Goal: Task Accomplishment & Management: Use online tool/utility

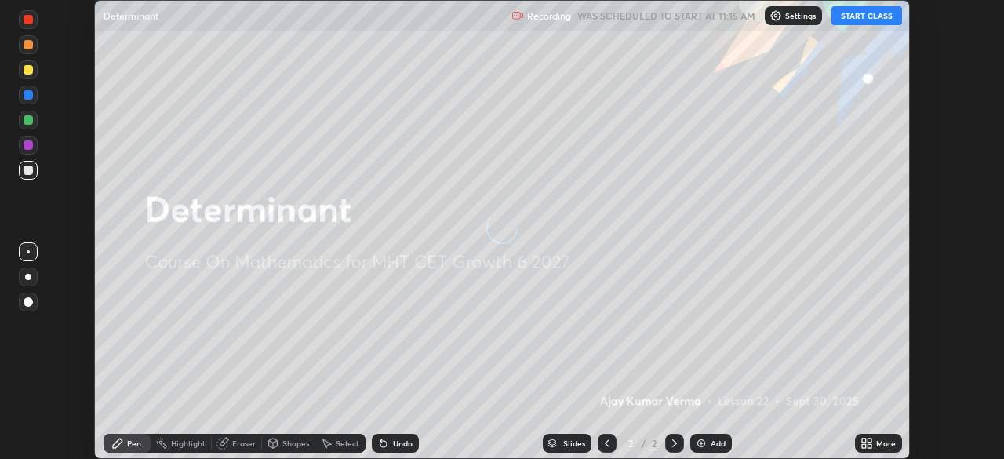
scroll to position [459, 1003]
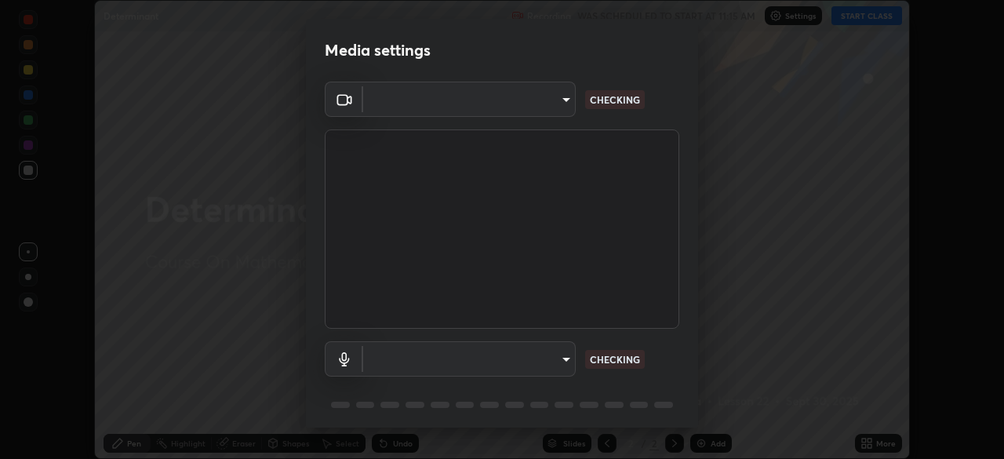
type input "6bb9dad48ae0537f043d78a5deb72d9f9971a32f9fc1cefcd459bce1152a13eb"
click at [559, 355] on body "Erase all Determinant Recording WAS SCHEDULED TO START AT 11:15 AM Settings STA…" at bounding box center [502, 229] width 1004 height 459
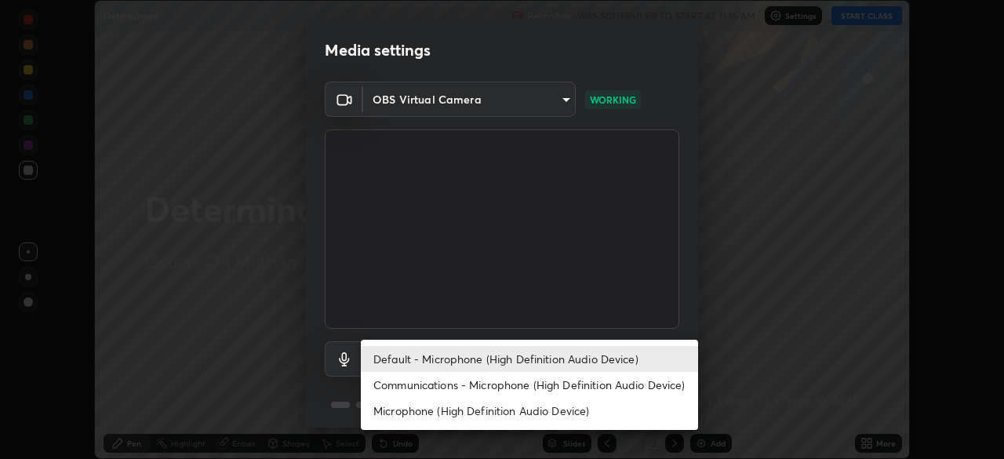
click at [519, 383] on li "Communications - Microphone (High Definition Audio Device)" at bounding box center [529, 385] width 337 height 26
type input "communications"
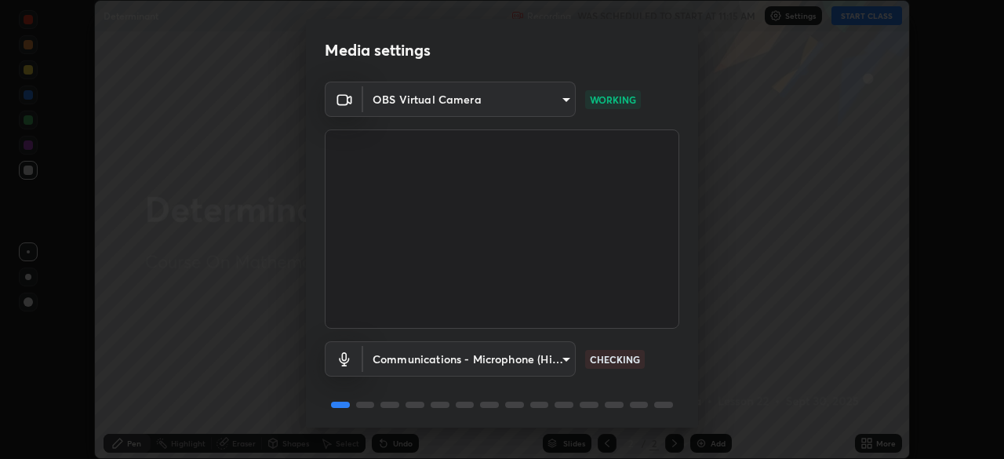
click at [691, 409] on div "OBS Virtual Camera 6bb9dad48ae0537f043d78a5deb72d9f9971a32f9fc1cefcd459bce1152a…" at bounding box center [502, 257] width 392 height 351
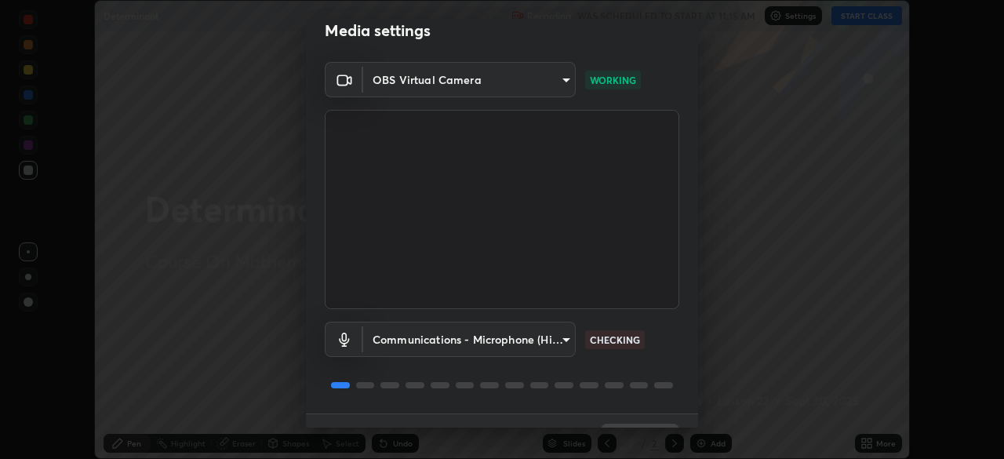
scroll to position [56, 0]
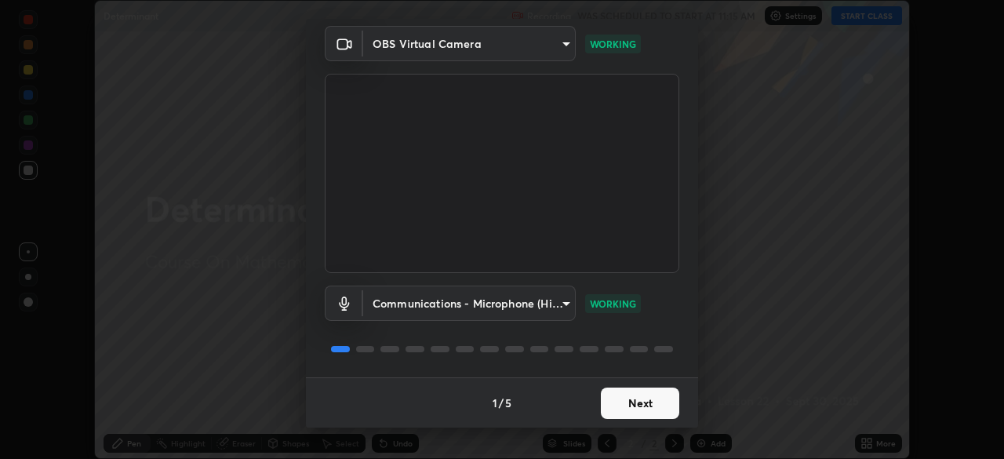
click at [646, 398] on button "Next" at bounding box center [640, 403] width 78 height 31
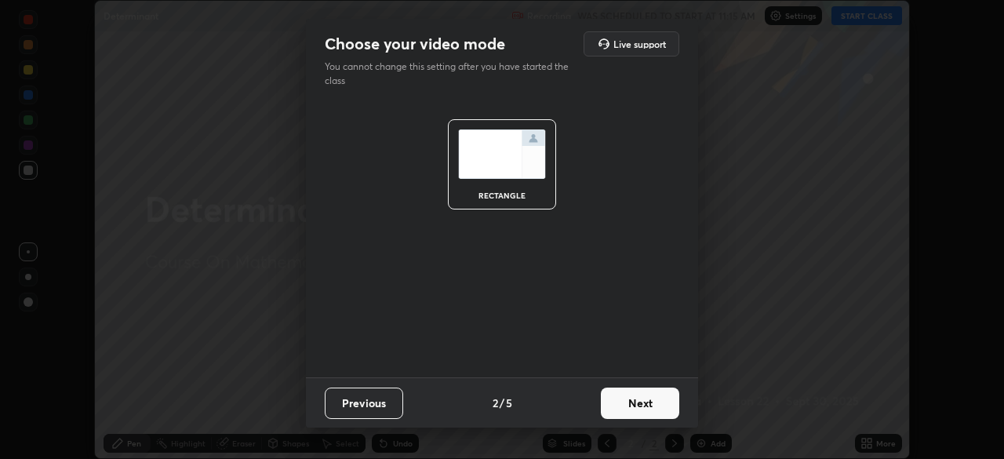
scroll to position [0, 0]
click at [653, 409] on button "Next" at bounding box center [640, 403] width 78 height 31
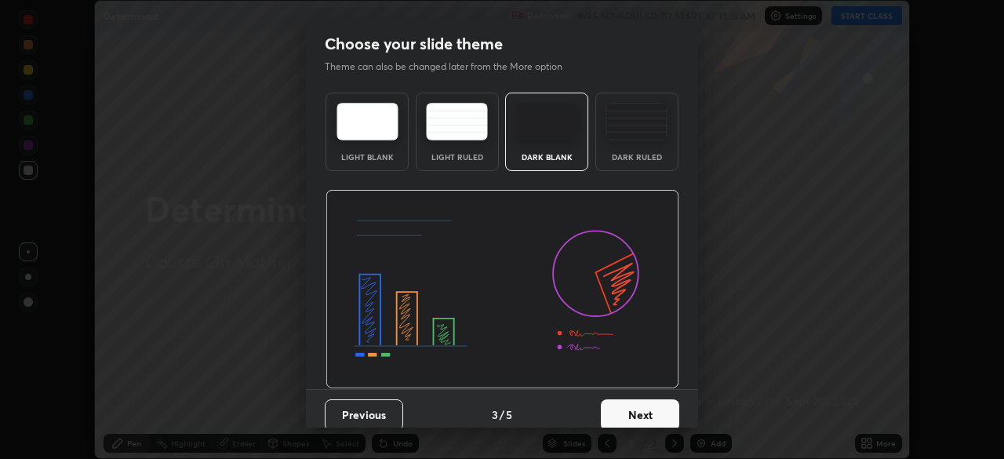
scroll to position [12, 0]
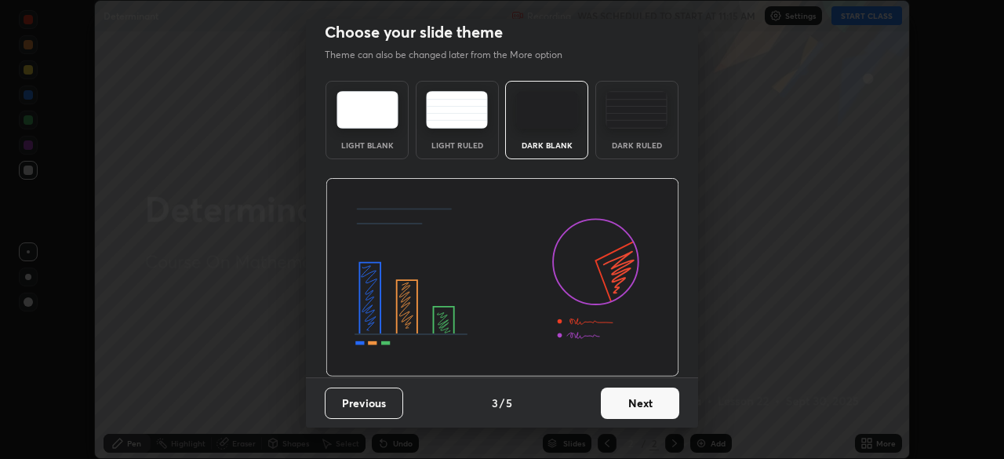
click at [661, 406] on button "Next" at bounding box center [640, 403] width 78 height 31
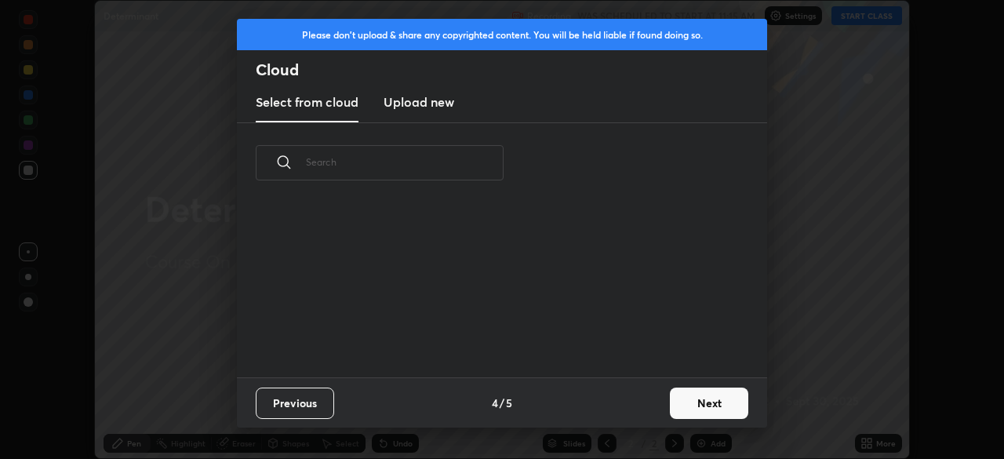
scroll to position [0, 0]
click at [687, 403] on button "Next" at bounding box center [709, 403] width 78 height 31
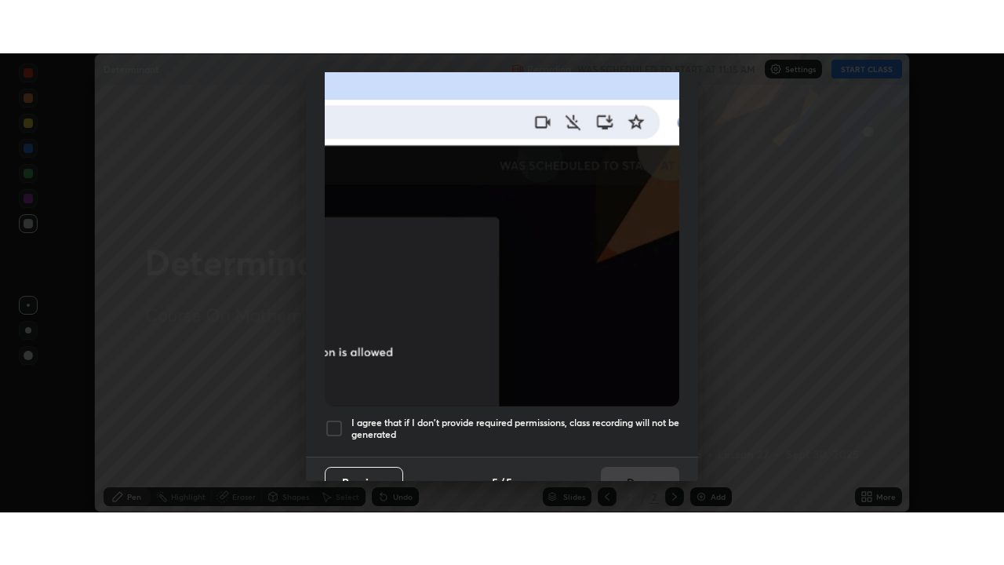
scroll to position [362, 0]
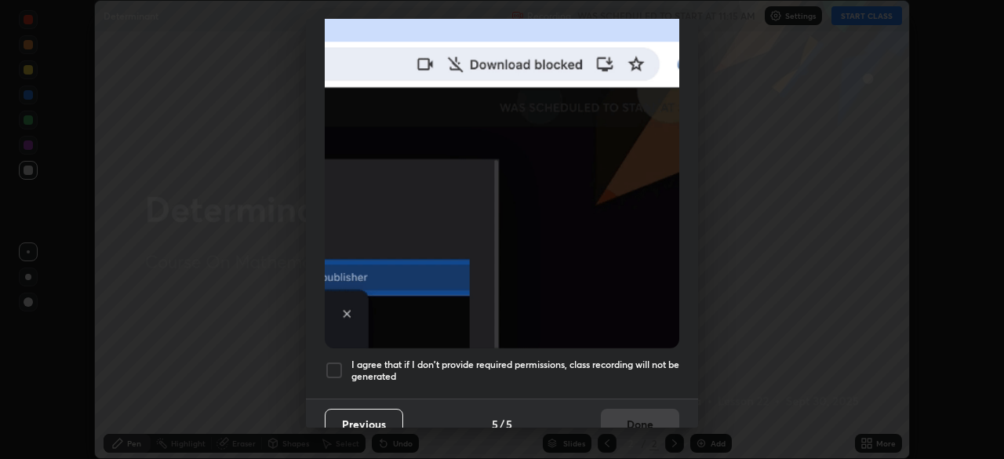
click at [455, 359] on h5 "I agree that if I don't provide required permissions, class recording will not …" at bounding box center [515, 371] width 328 height 24
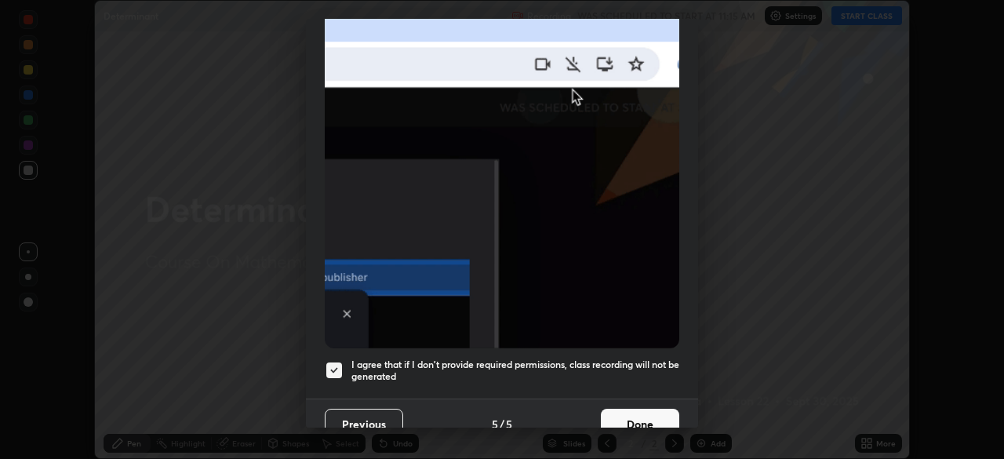
click at [641, 415] on button "Done" at bounding box center [640, 424] width 78 height 31
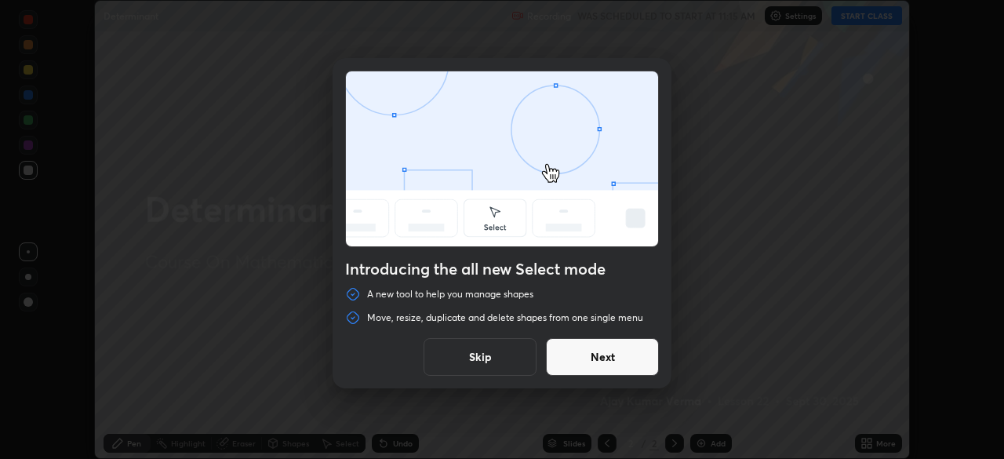
click at [646, 363] on button "Next" at bounding box center [602, 357] width 113 height 38
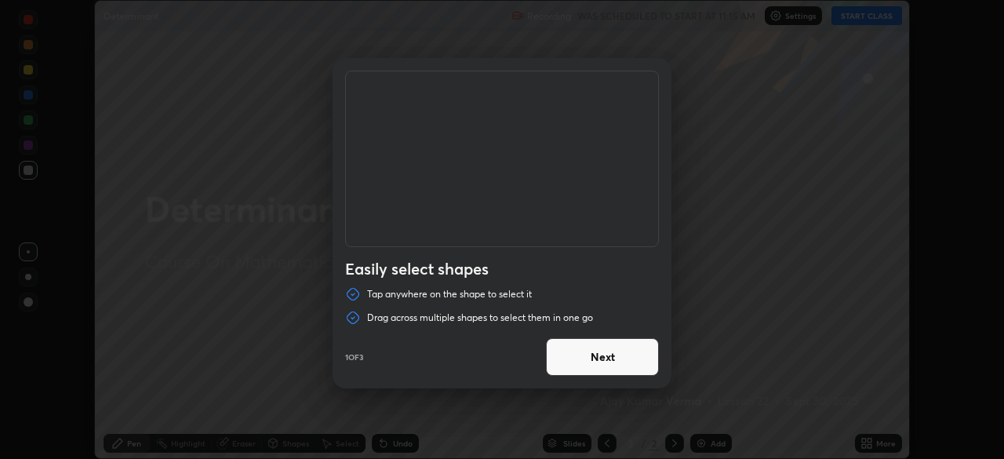
click at [650, 360] on button "Next" at bounding box center [602, 357] width 113 height 38
click at [652, 364] on button "Next" at bounding box center [602, 357] width 113 height 38
click at [650, 359] on button "Done" at bounding box center [602, 357] width 113 height 38
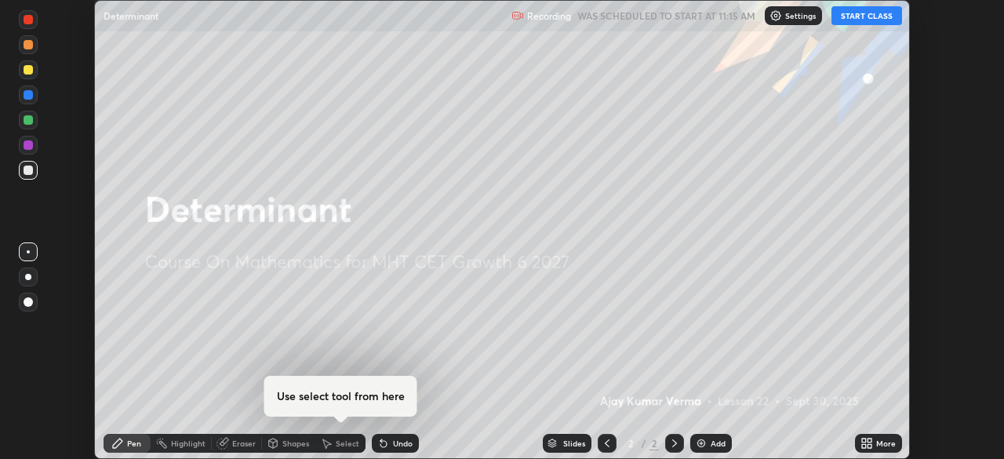
click at [865, 18] on button "START CLASS" at bounding box center [867, 15] width 71 height 19
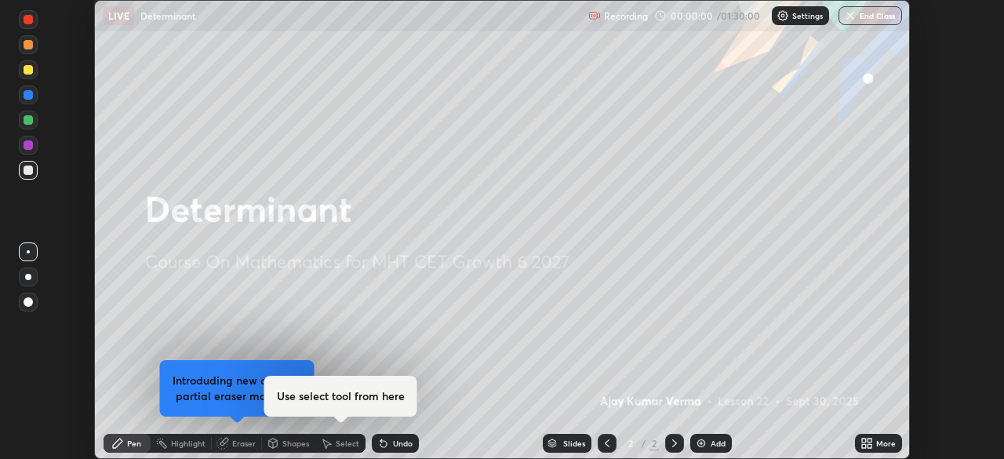
click at [865, 439] on icon at bounding box center [864, 441] width 4 height 4
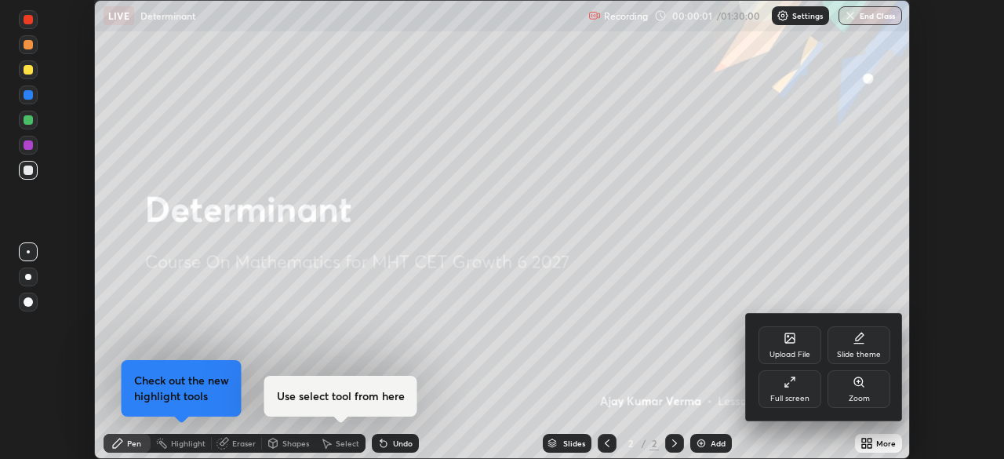
click at [792, 379] on icon at bounding box center [793, 379] width 4 height 4
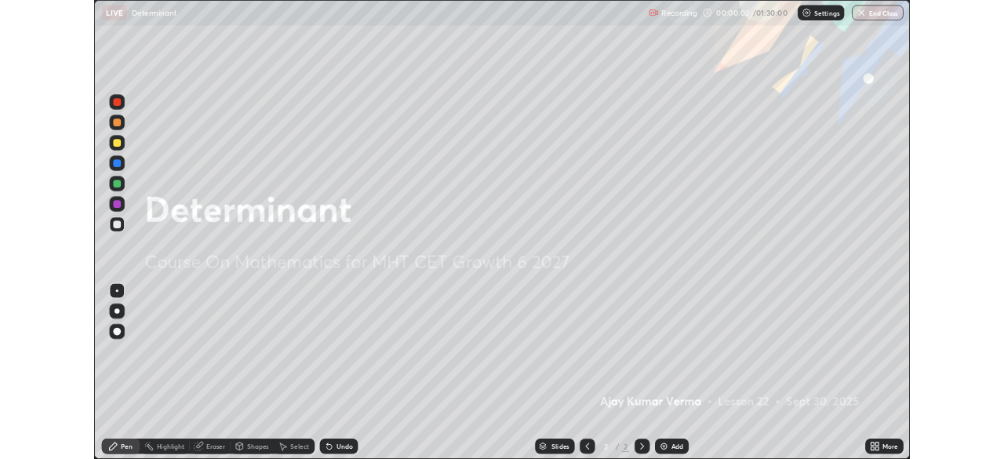
scroll to position [565, 1004]
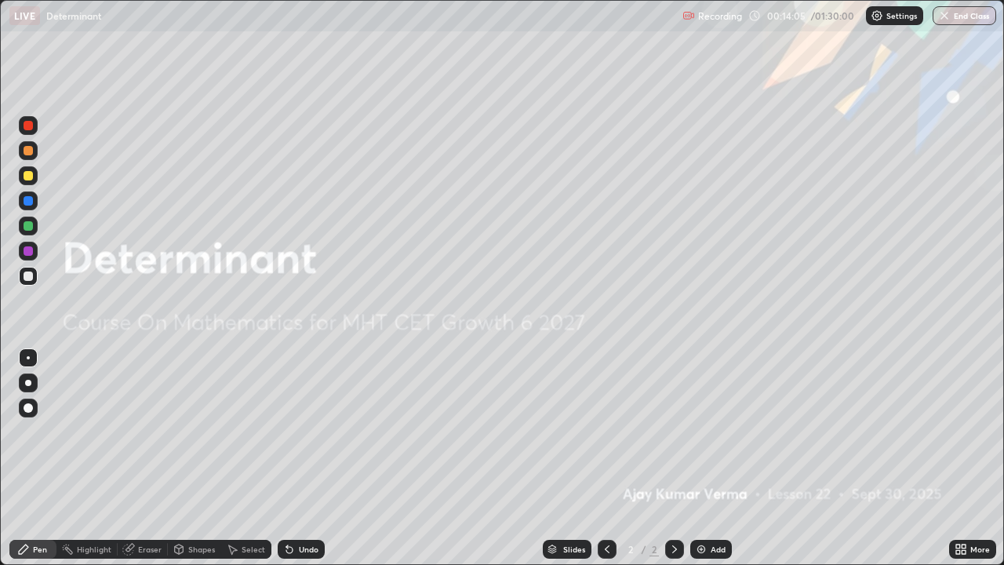
click at [708, 458] on div "Add" at bounding box center [711, 549] width 42 height 19
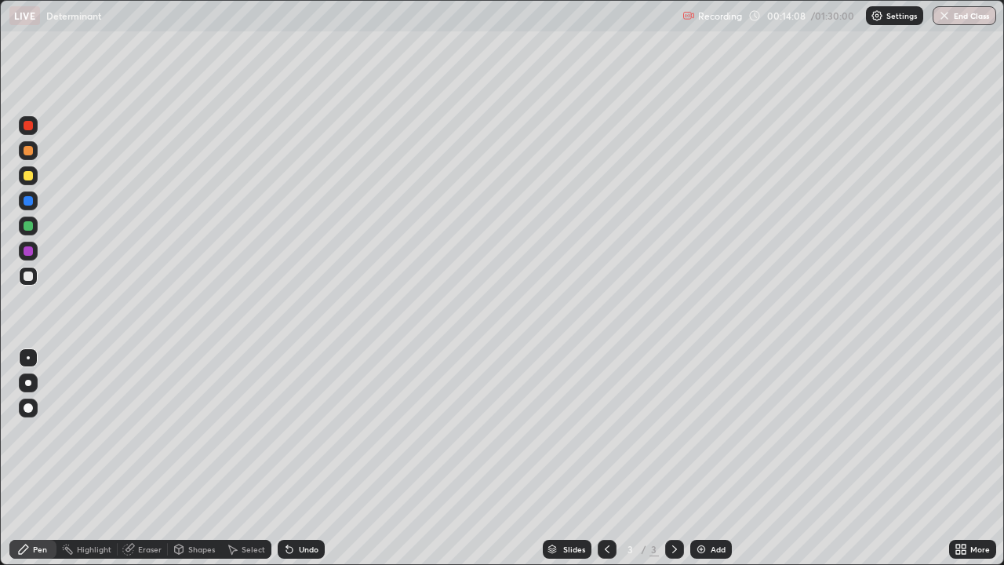
click at [32, 151] on div at bounding box center [28, 150] width 9 height 9
click at [958, 458] on icon at bounding box center [958, 546] width 4 height 4
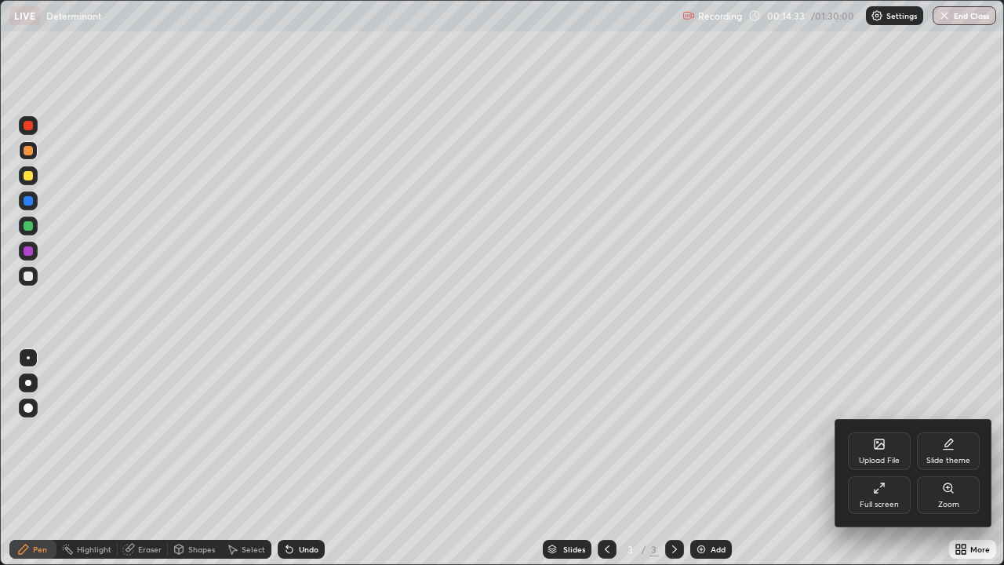
click at [882, 458] on icon at bounding box center [882, 485] width 4 height 4
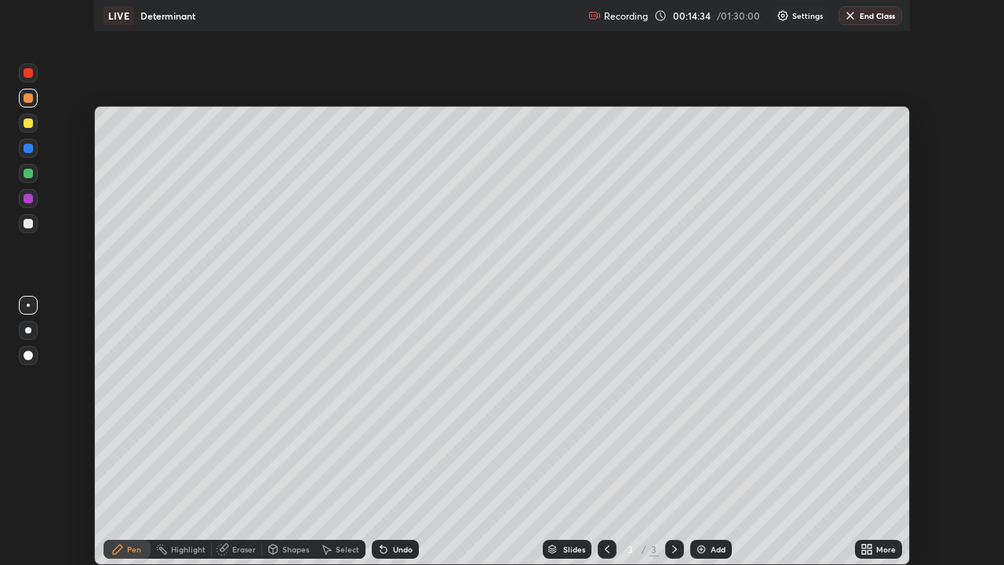
scroll to position [77999, 77453]
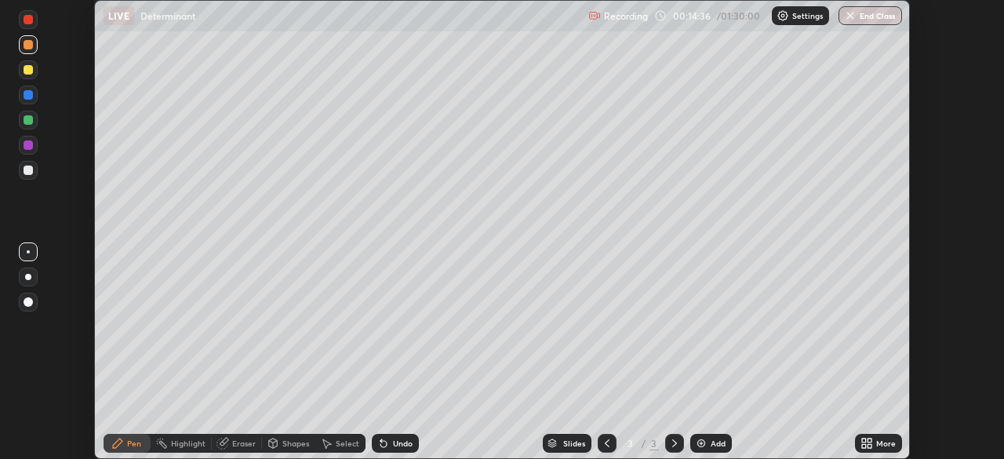
click at [869, 440] on icon at bounding box center [870, 441] width 4 height 4
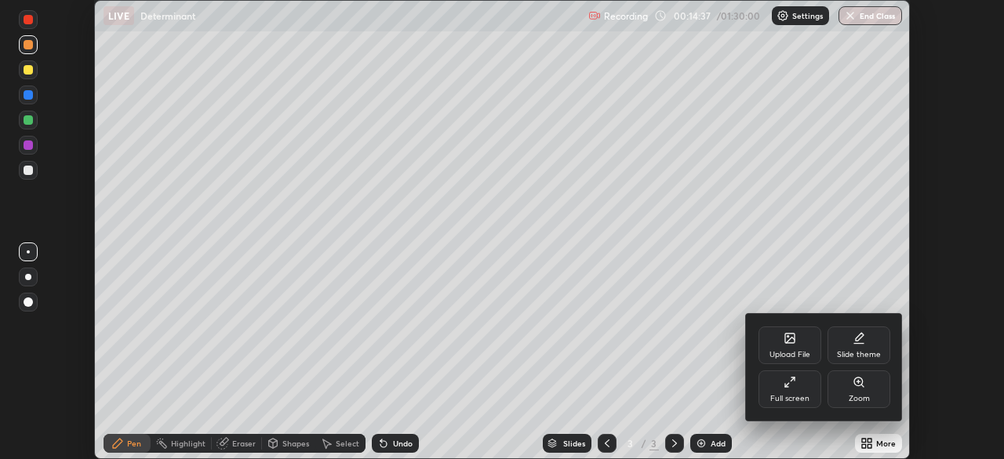
click at [792, 379] on icon at bounding box center [790, 382] width 13 height 13
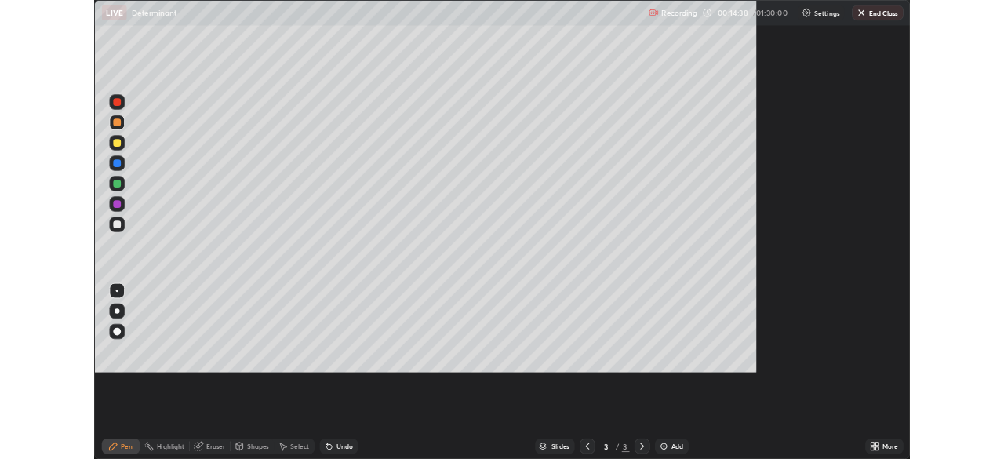
scroll to position [565, 1004]
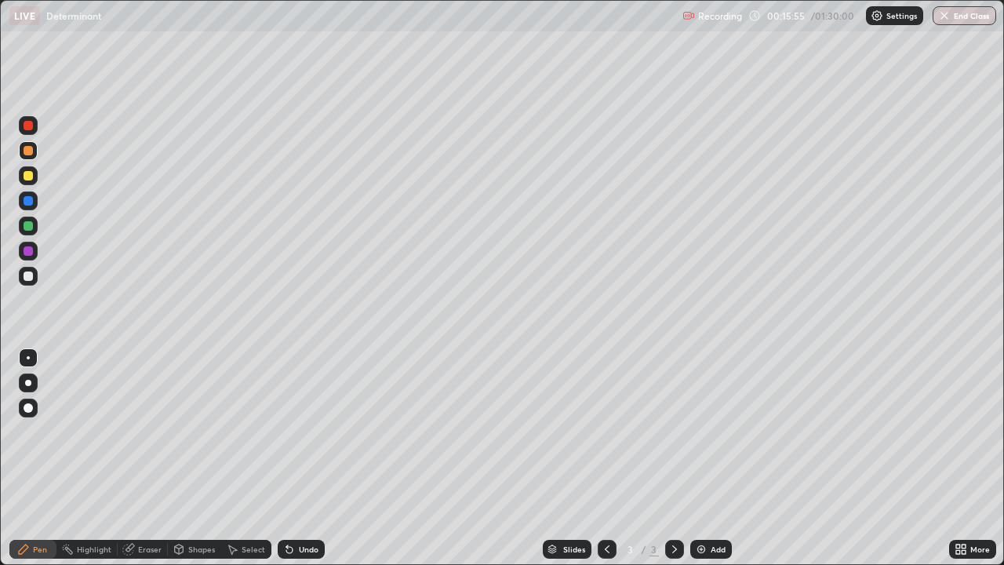
click at [969, 458] on div "More" at bounding box center [972, 549] width 47 height 19
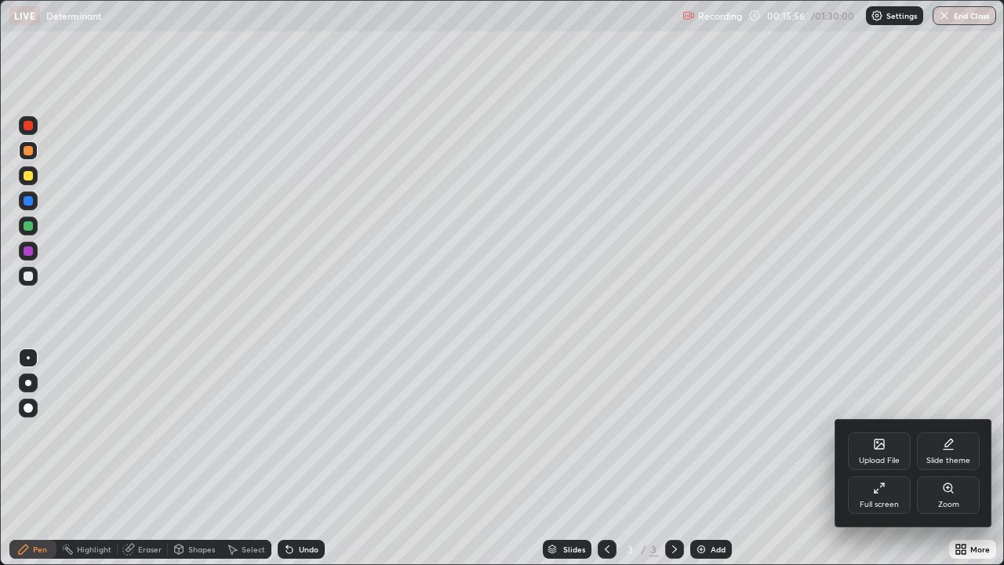
click at [890, 458] on div "Full screen" at bounding box center [879, 495] width 63 height 38
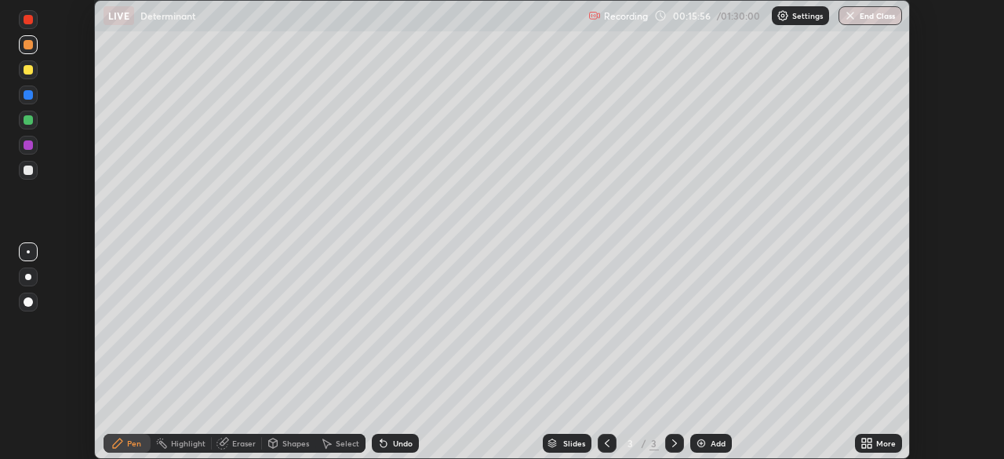
scroll to position [77999, 77453]
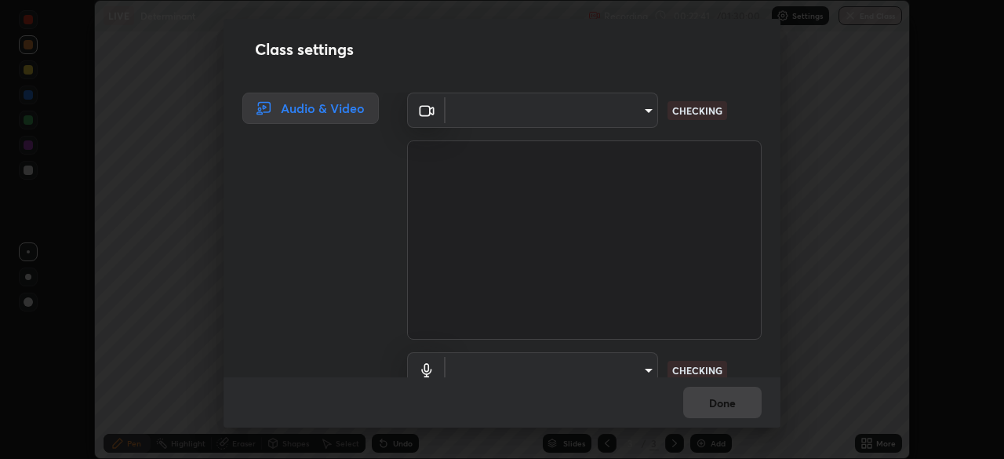
type input "6bb9dad48ae0537f043d78a5deb72d9f9971a32f9fc1cefcd459bce1152a13eb"
click at [775, 405] on div "Done" at bounding box center [502, 402] width 557 height 50
click at [775, 410] on div "Done" at bounding box center [502, 402] width 557 height 50
click at [778, 410] on div "Done" at bounding box center [502, 402] width 557 height 50
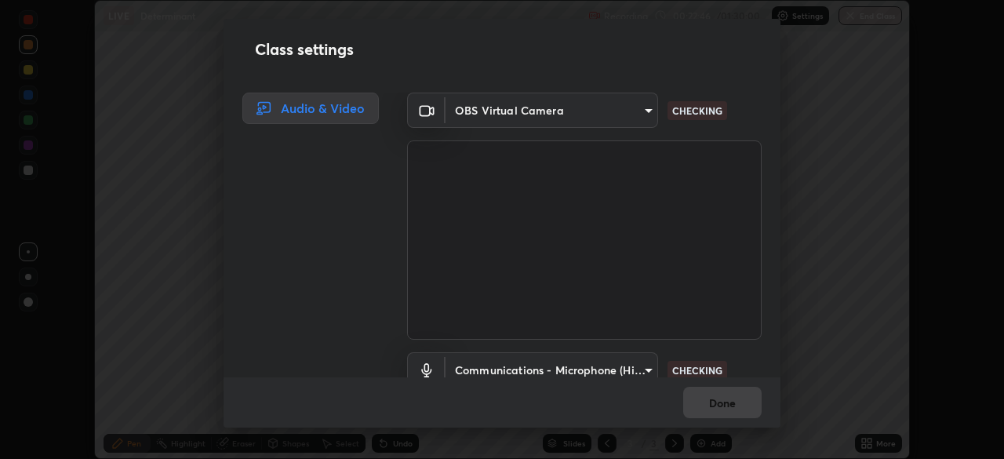
click at [781, 348] on div "Class settings Audio & Video OBS Virtual Camera 6bb9dad48ae0537f043d78a5deb72d9…" at bounding box center [502, 229] width 1004 height 459
click at [774, 348] on div "OBS Virtual Camera 6bb9dad48ae0537f043d78a5deb72d9f9971a32f9fc1cefcd459bce1152a…" at bounding box center [584, 235] width 392 height 285
click at [775, 344] on div "OBS Virtual Camera 6bb9dad48ae0537f043d78a5deb72d9f9971a32f9fc1cefcd459bce1152a…" at bounding box center [584, 235] width 392 height 285
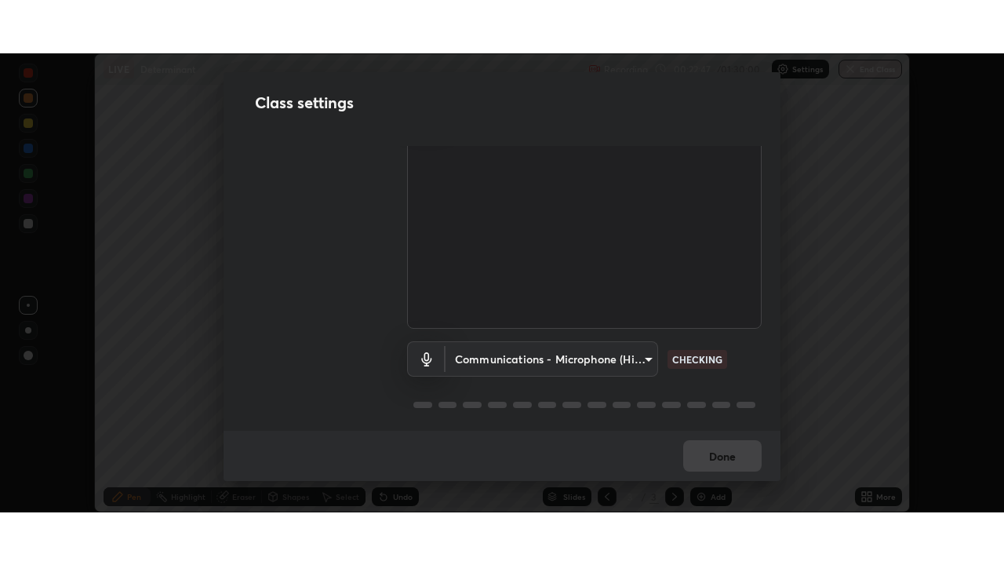
scroll to position [71, 0]
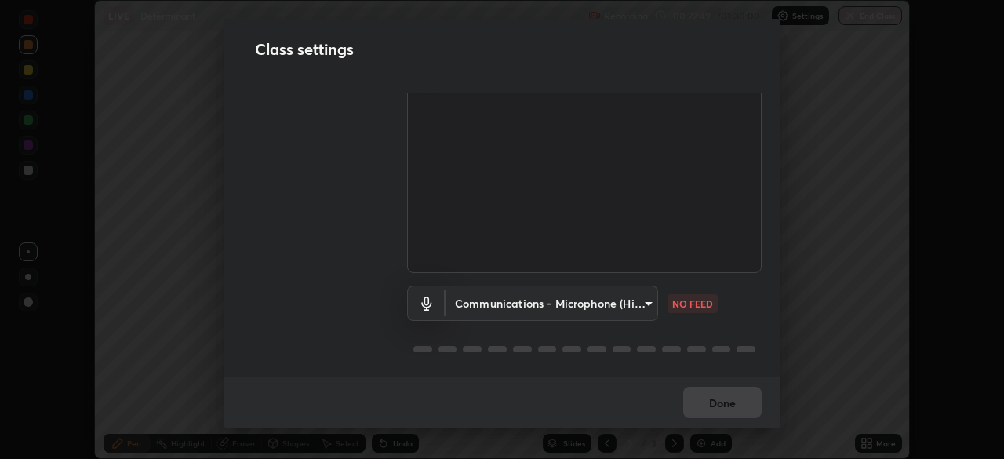
click at [646, 303] on body "Erase all LIVE Determinant Recording 00:22:49 / 01:30:00 Settings End Class Set…" at bounding box center [502, 229] width 1004 height 459
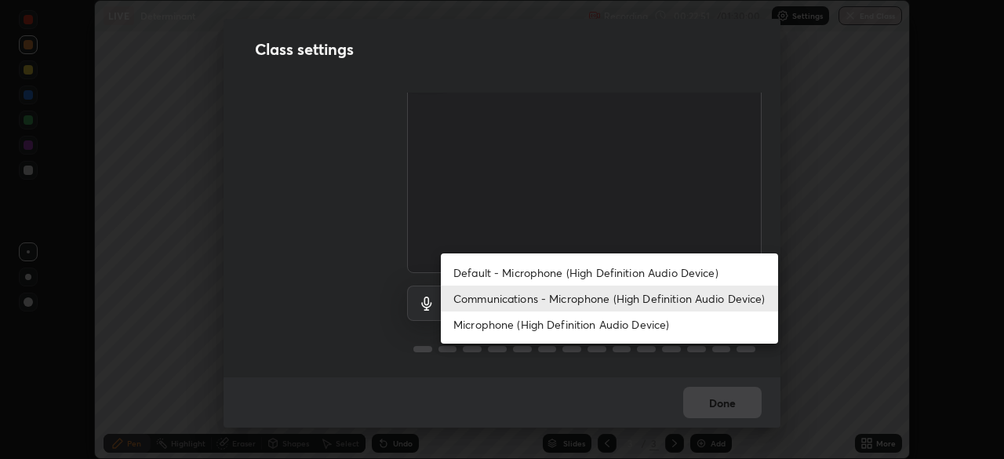
click at [620, 321] on li "Microphone (High Definition Audio Device)" at bounding box center [609, 324] width 337 height 26
type input "b059f54519375e447250e2d595e7c38c83b52612d37c4f68c941c8763bb9764a"
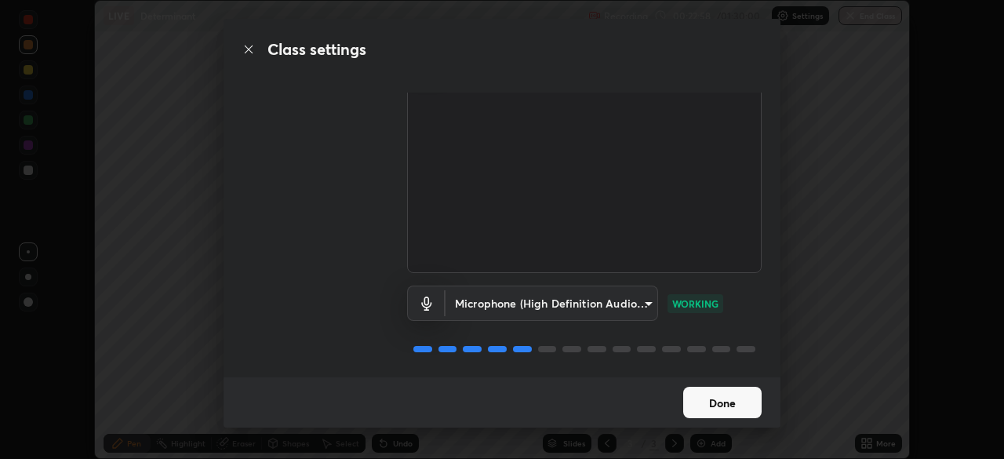
click at [738, 395] on button "Done" at bounding box center [722, 402] width 78 height 31
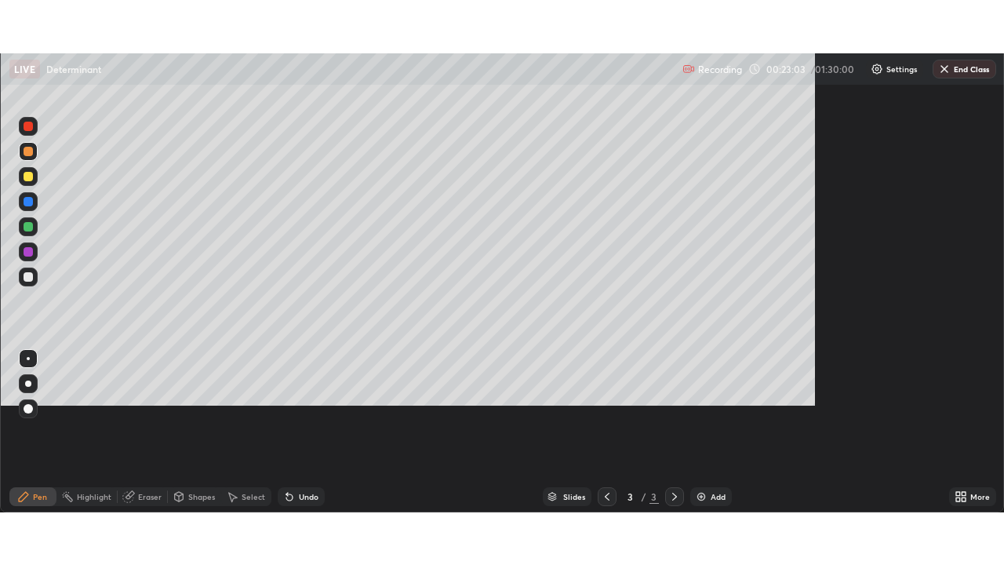
scroll to position [565, 1004]
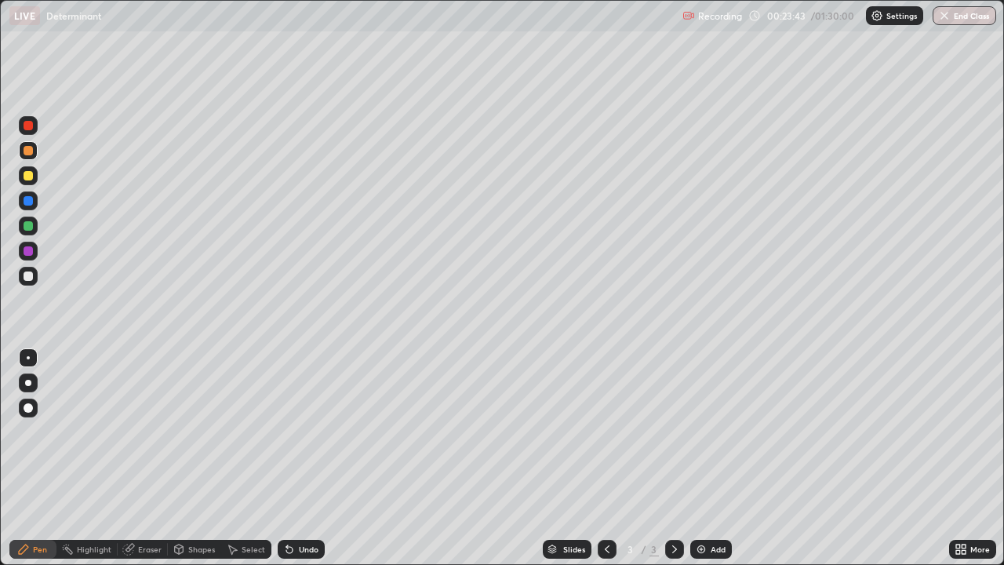
click at [30, 205] on div at bounding box center [28, 200] width 9 height 9
click at [151, 458] on div "Eraser" at bounding box center [150, 549] width 24 height 8
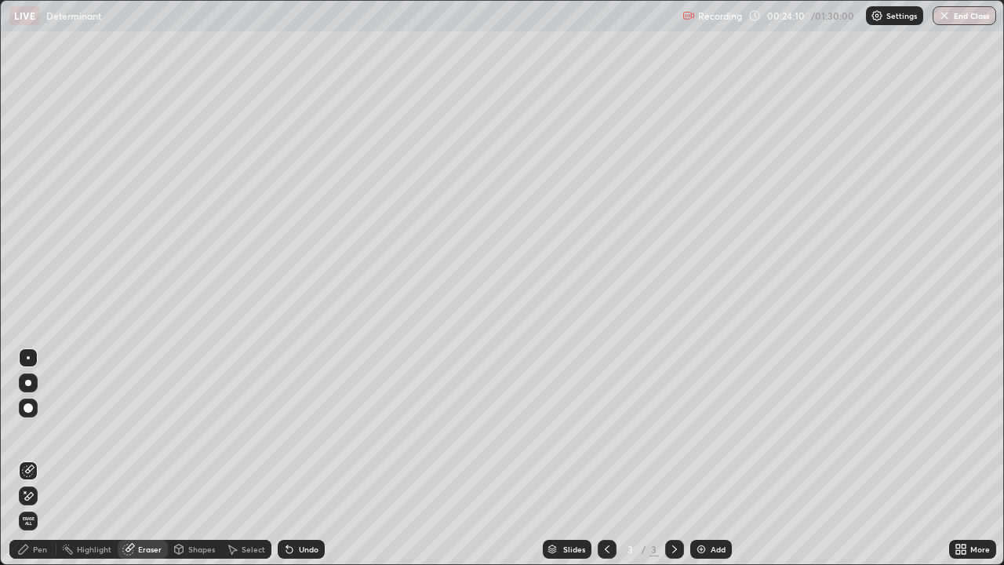
click at [38, 458] on div "Pen" at bounding box center [40, 549] width 14 height 8
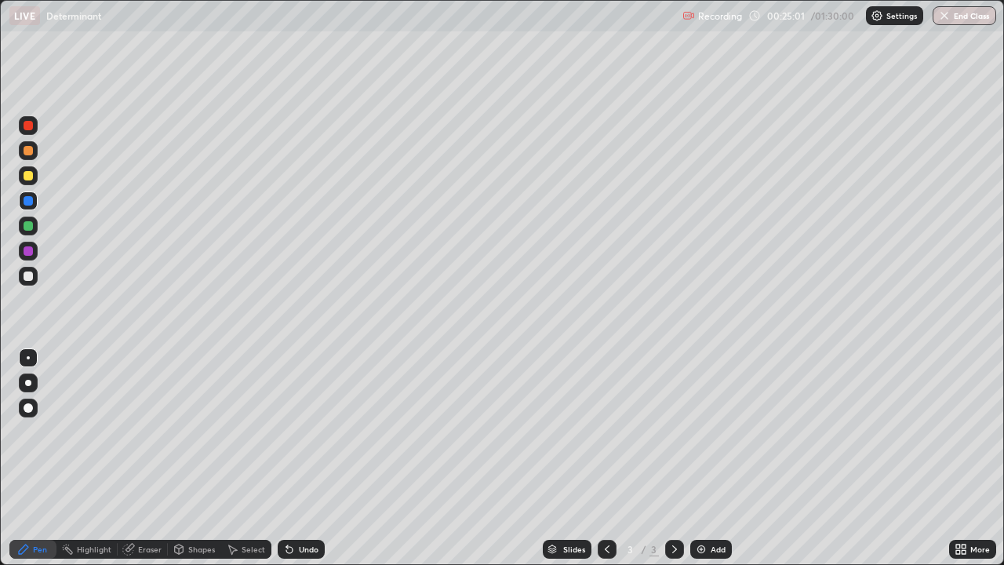
click at [28, 279] on div at bounding box center [28, 275] width 9 height 9
click at [701, 458] on img at bounding box center [701, 549] width 13 height 13
click at [32, 175] on div at bounding box center [28, 175] width 9 height 9
click at [146, 458] on div "Eraser" at bounding box center [143, 549] width 50 height 19
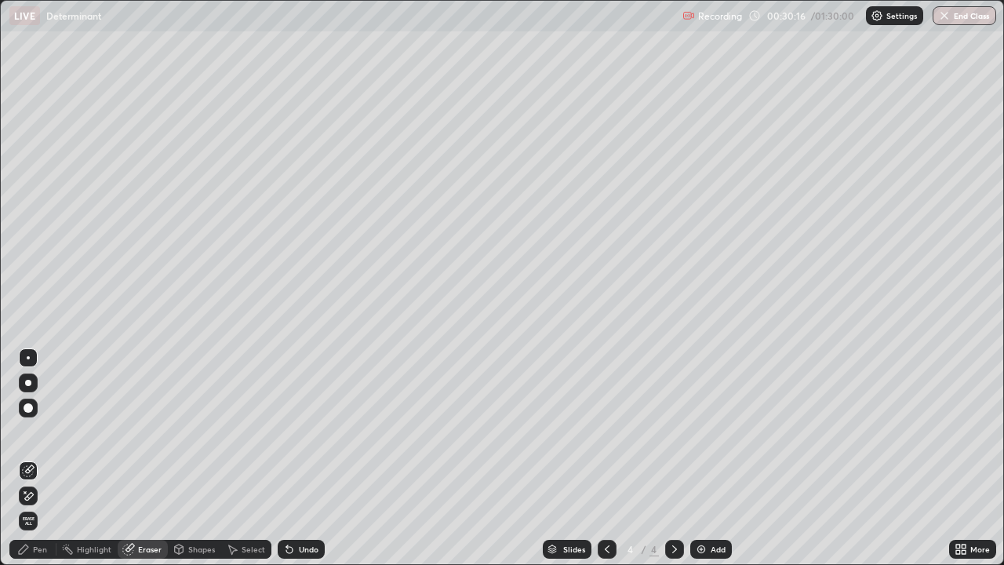
click at [35, 458] on div "Pen" at bounding box center [40, 549] width 14 height 8
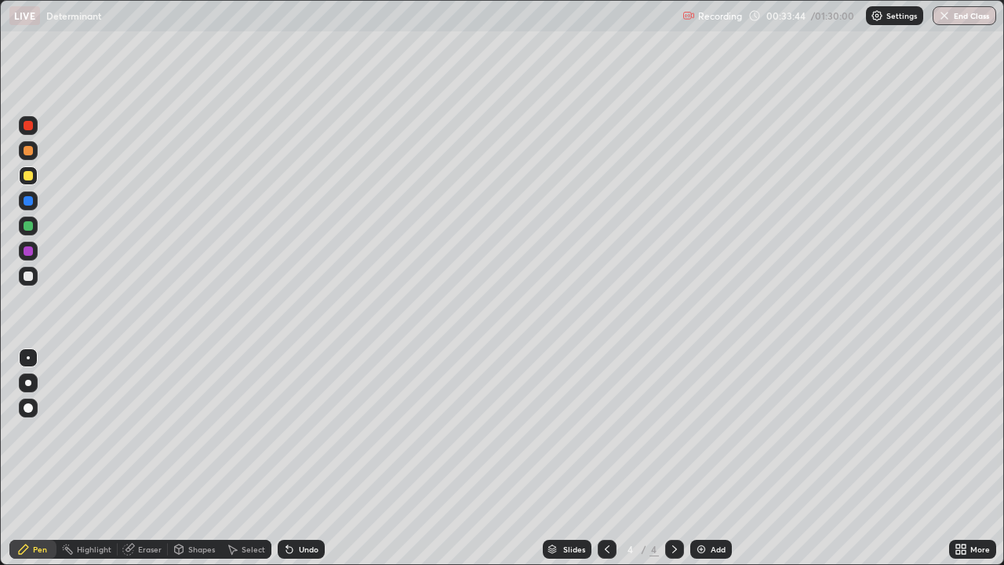
click at [697, 458] on div "Add" at bounding box center [711, 549] width 42 height 19
click at [28, 153] on div at bounding box center [28, 150] width 9 height 9
click at [700, 458] on img at bounding box center [701, 549] width 13 height 13
click at [24, 176] on div at bounding box center [28, 175] width 9 height 9
click at [29, 282] on div at bounding box center [28, 276] width 19 height 19
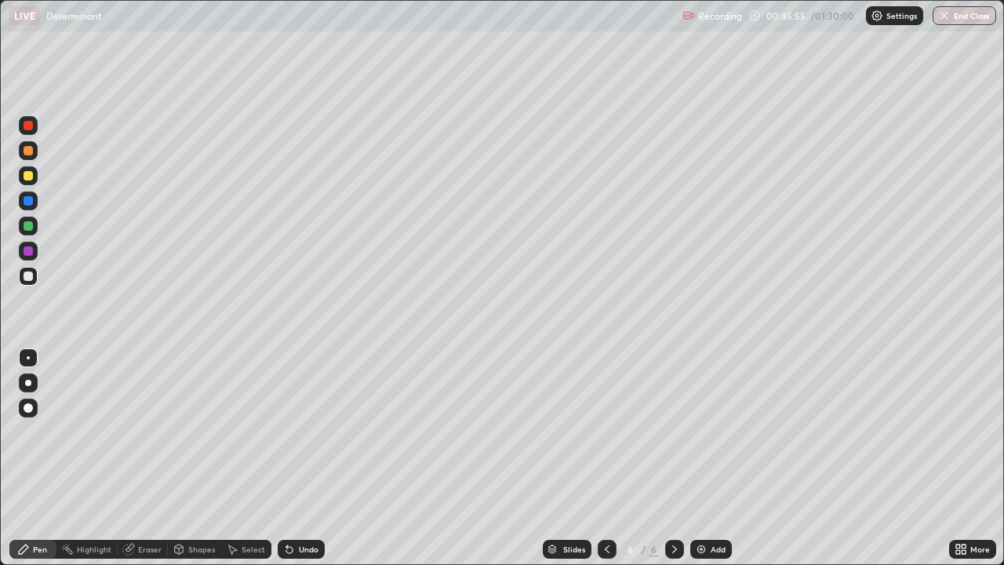
click at [37, 254] on div at bounding box center [28, 251] width 19 height 19
click at [697, 458] on img at bounding box center [701, 549] width 13 height 13
click at [31, 154] on div at bounding box center [28, 150] width 9 height 9
click at [28, 177] on div at bounding box center [28, 175] width 9 height 9
click at [32, 151] on div at bounding box center [28, 150] width 9 height 9
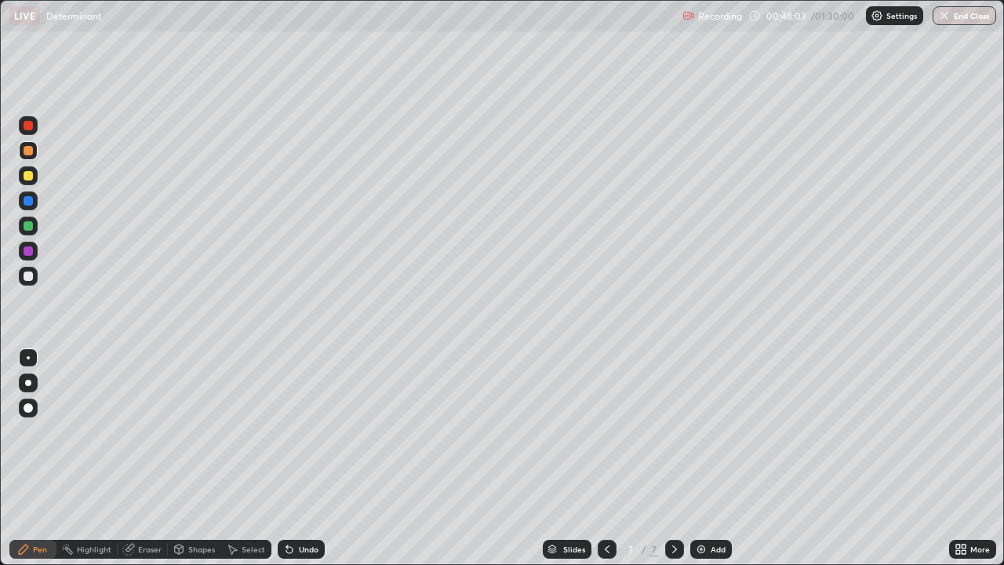
click at [138, 458] on div "Eraser" at bounding box center [150, 549] width 24 height 8
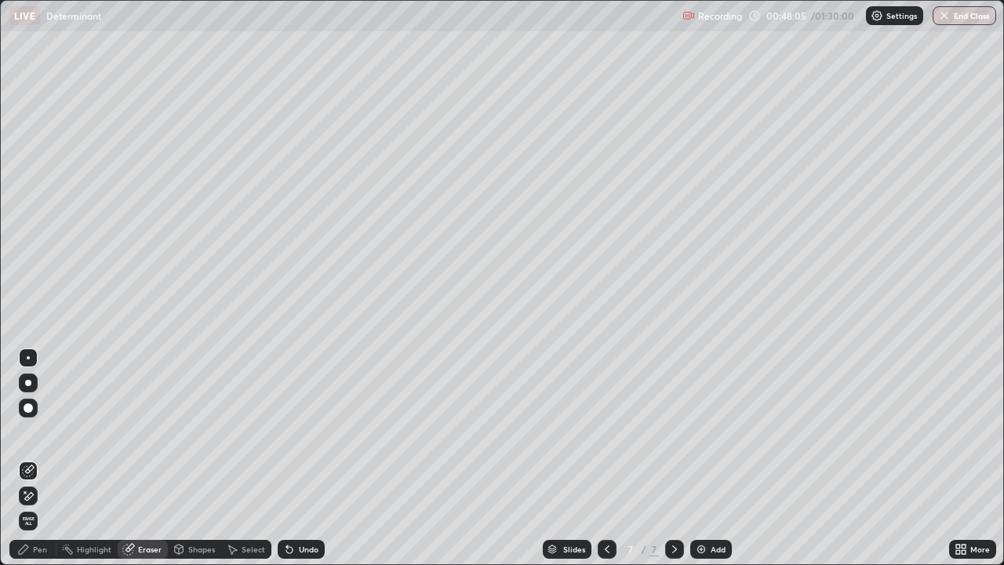
click at [31, 458] on div "Pen" at bounding box center [32, 549] width 47 height 19
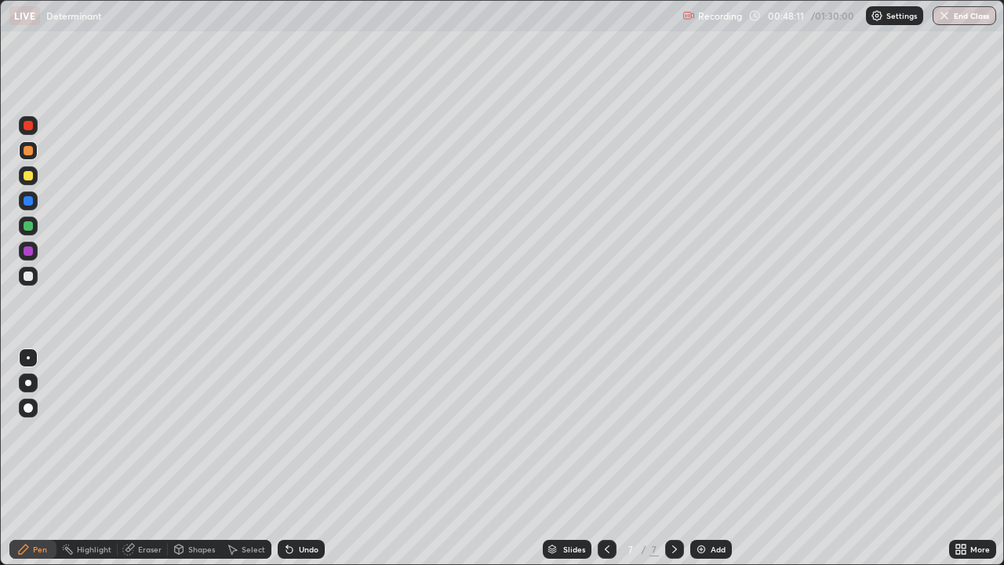
click at [25, 176] on div at bounding box center [28, 175] width 9 height 9
click at [162, 458] on div "Eraser" at bounding box center [143, 549] width 50 height 19
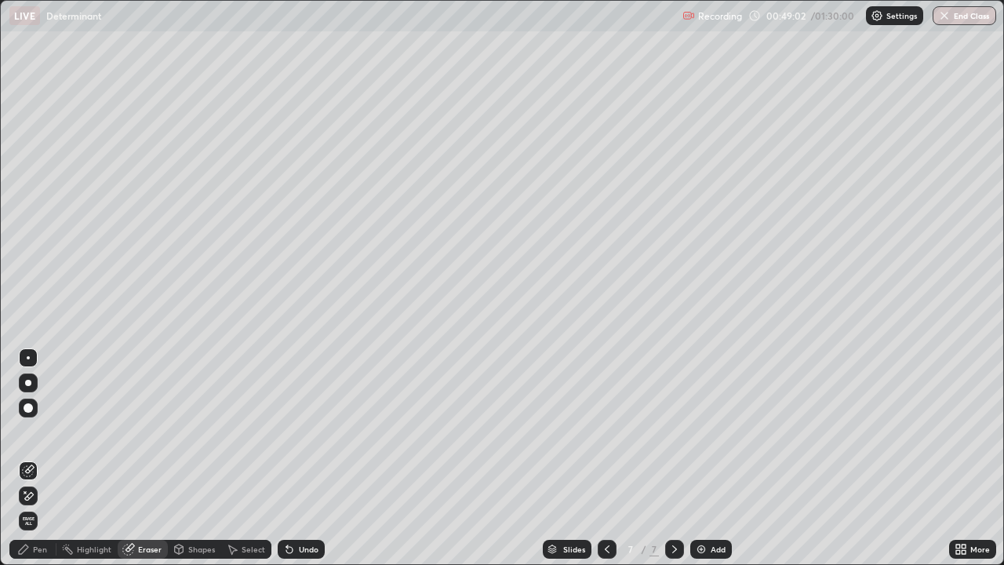
click at [43, 458] on div "Pen" at bounding box center [40, 549] width 14 height 8
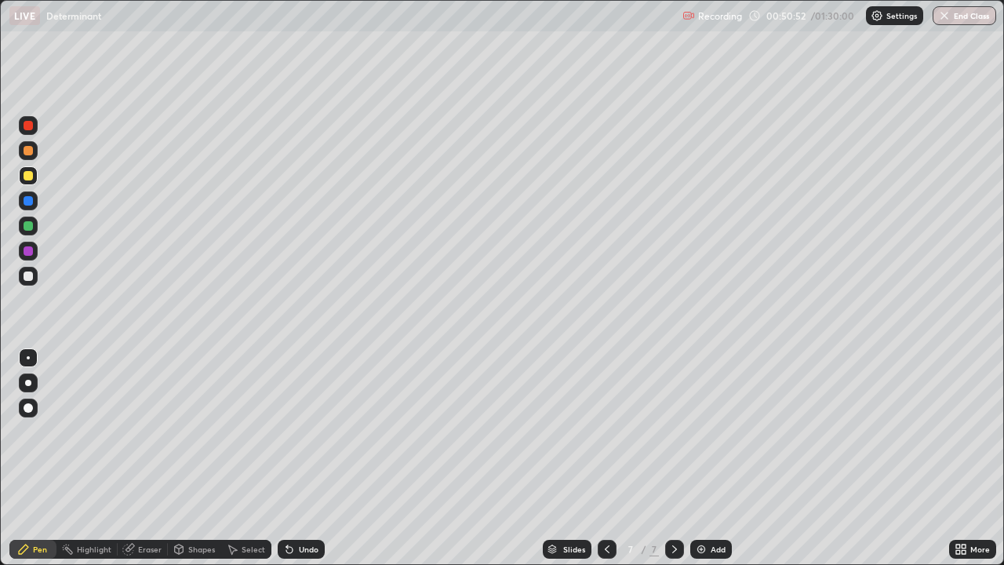
click at [28, 154] on div at bounding box center [28, 150] width 9 height 9
click at [20, 177] on div at bounding box center [28, 175] width 19 height 19
click at [697, 458] on img at bounding box center [701, 549] width 13 height 13
click at [29, 150] on div at bounding box center [28, 150] width 9 height 9
click at [146, 458] on div "Eraser" at bounding box center [143, 549] width 50 height 19
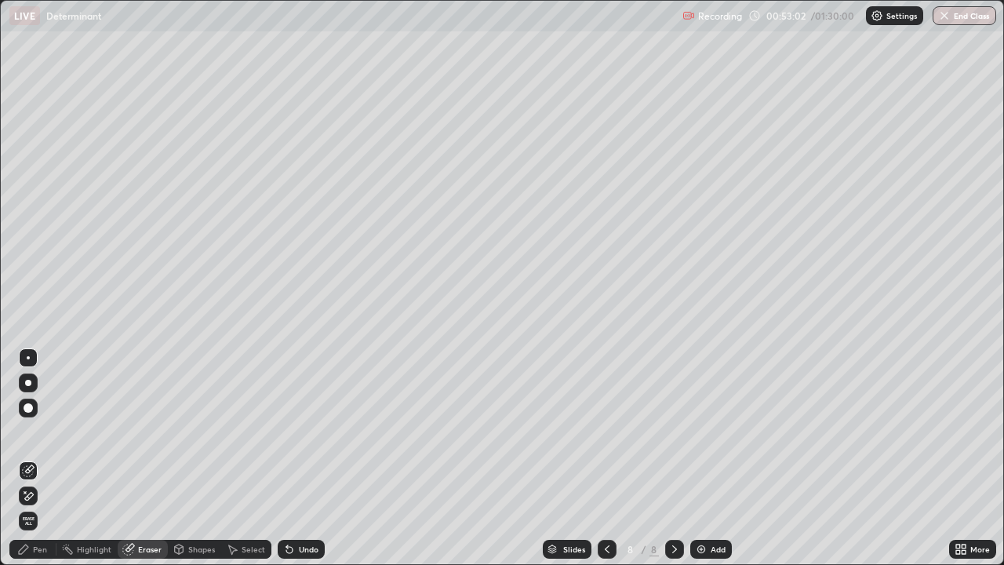
click at [42, 458] on div "Pen" at bounding box center [40, 549] width 14 height 8
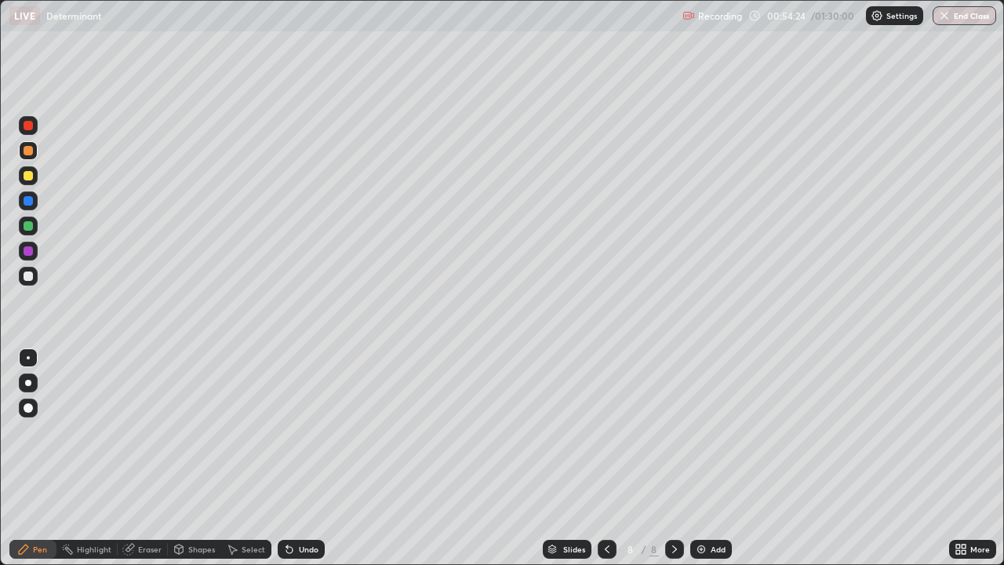
click at [27, 175] on div at bounding box center [28, 175] width 9 height 9
click at [25, 153] on div at bounding box center [28, 150] width 9 height 9
click at [149, 458] on div "Eraser" at bounding box center [150, 549] width 24 height 8
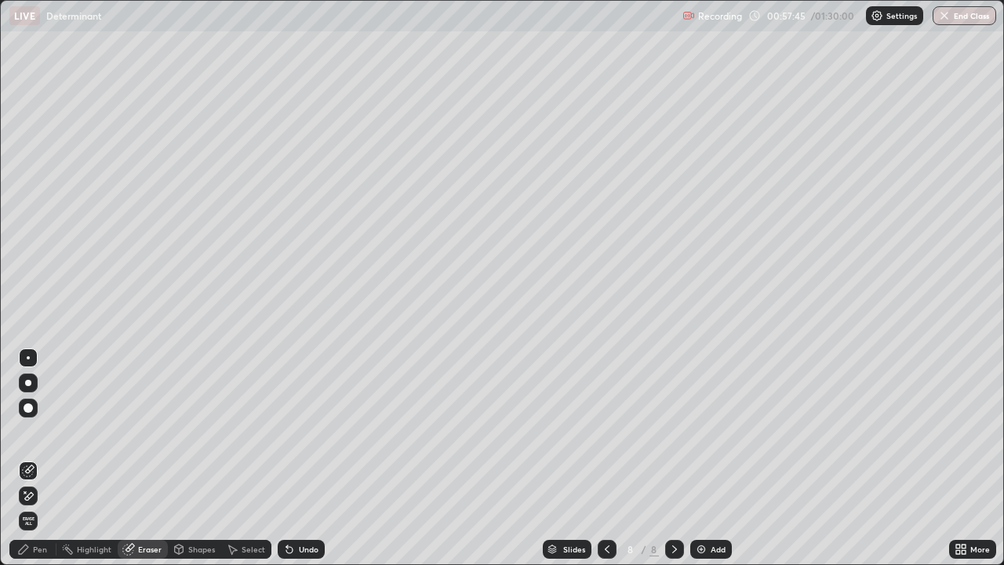
click at [34, 458] on div "Pen" at bounding box center [32, 549] width 47 height 19
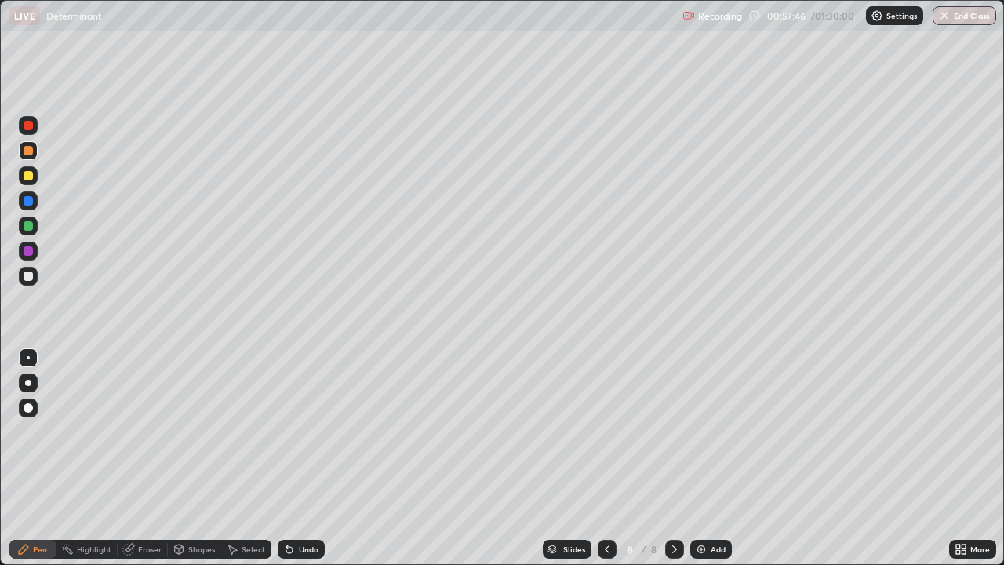
click at [24, 182] on div at bounding box center [28, 175] width 19 height 19
click at [35, 278] on div at bounding box center [28, 276] width 19 height 19
click at [30, 250] on div at bounding box center [28, 250] width 9 height 9
click at [29, 179] on div at bounding box center [28, 175] width 9 height 9
click at [701, 458] on div "Add" at bounding box center [711, 549] width 42 height 19
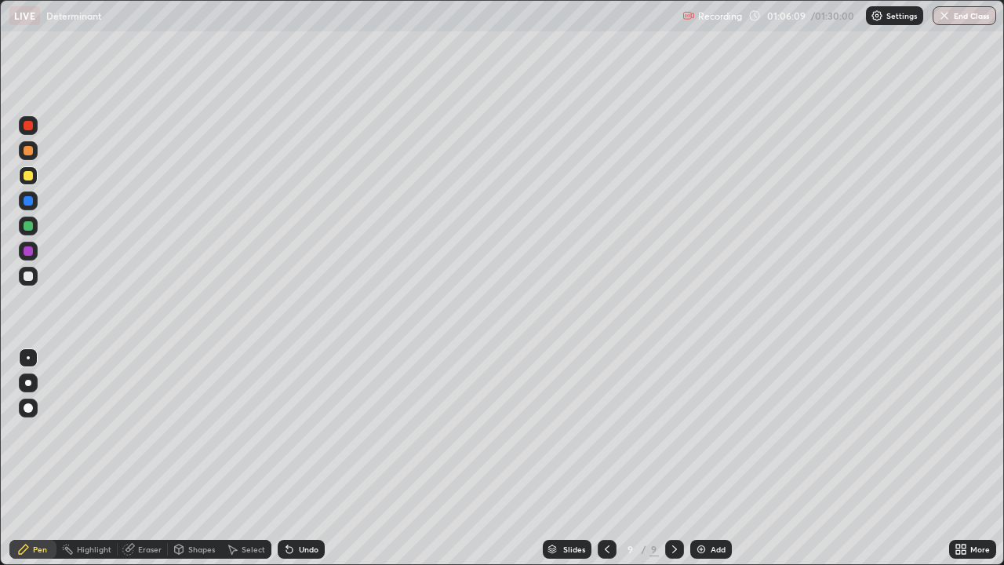
click at [31, 155] on div at bounding box center [28, 150] width 19 height 19
click at [606, 458] on icon at bounding box center [607, 549] width 13 height 13
click at [680, 458] on div at bounding box center [674, 549] width 19 height 31
click at [603, 458] on icon at bounding box center [607, 549] width 13 height 13
click at [668, 458] on div at bounding box center [674, 549] width 19 height 31
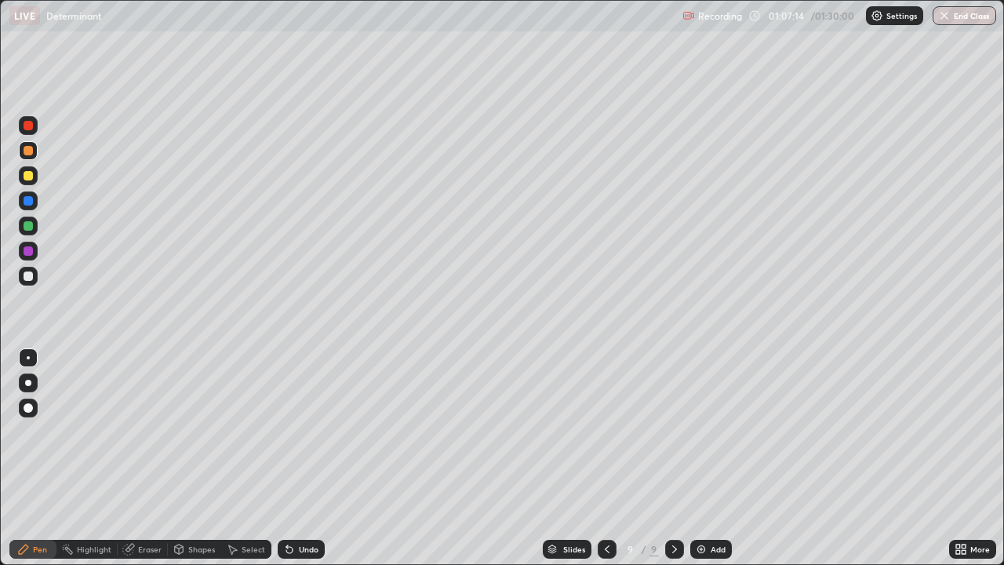
click at [141, 458] on div "Eraser" at bounding box center [143, 549] width 50 height 19
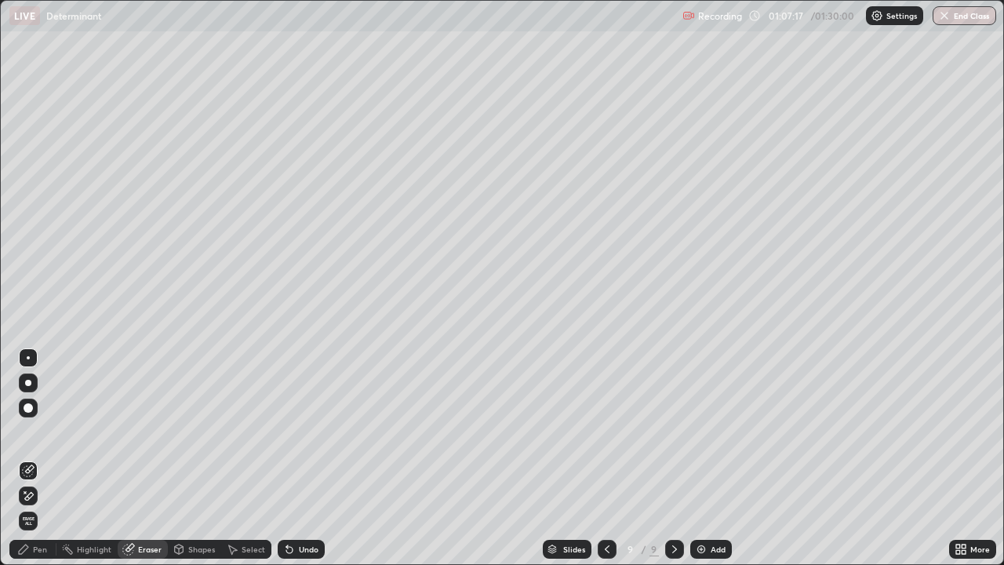
click at [48, 458] on div "Pen" at bounding box center [32, 549] width 47 height 19
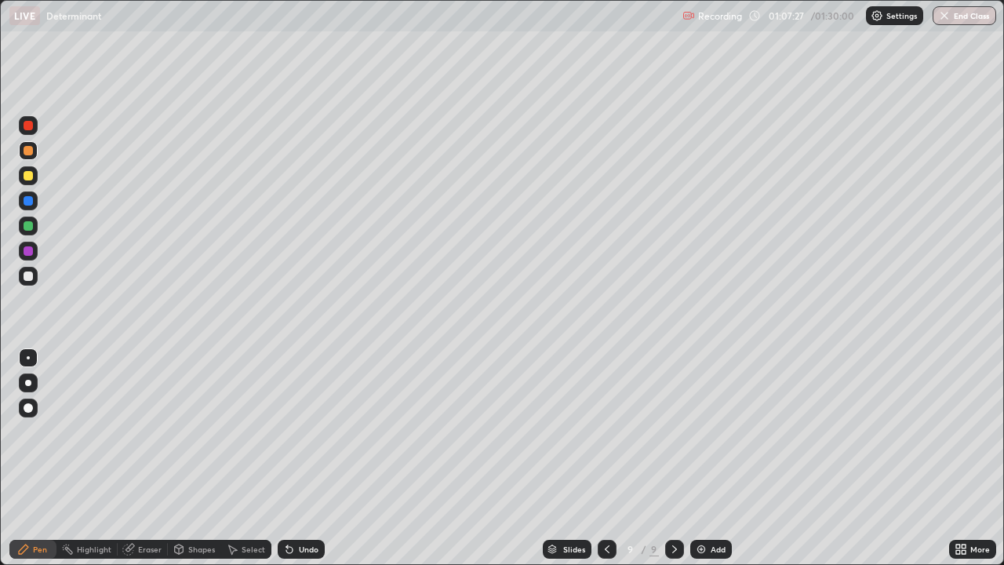
click at [606, 458] on div at bounding box center [607, 549] width 19 height 19
click at [682, 458] on div at bounding box center [674, 549] width 19 height 31
click at [604, 458] on icon at bounding box center [607, 549] width 13 height 13
click at [673, 458] on icon at bounding box center [674, 549] width 13 height 13
click at [154, 458] on div "Eraser" at bounding box center [143, 549] width 50 height 19
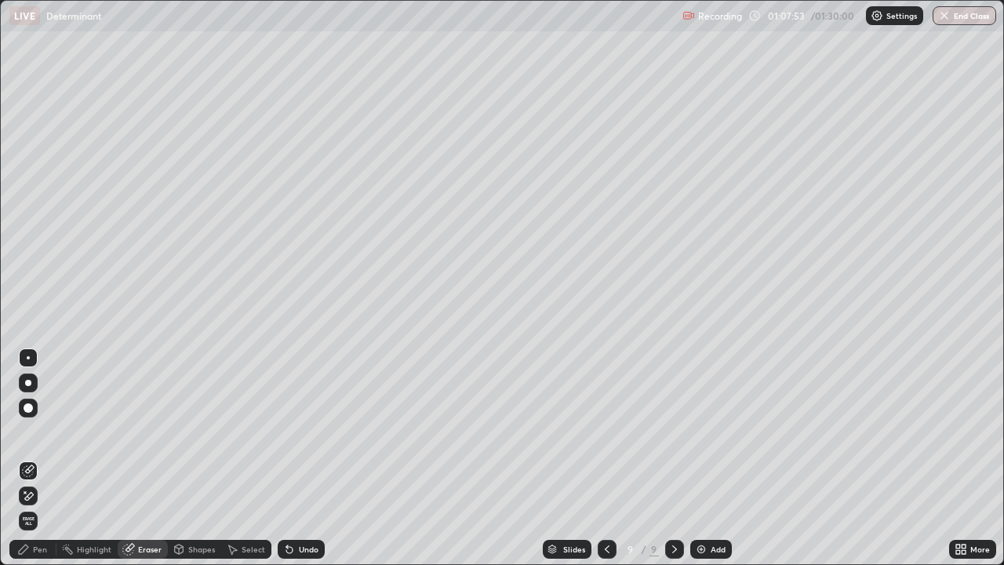
click at [41, 458] on div "Pen" at bounding box center [40, 549] width 14 height 8
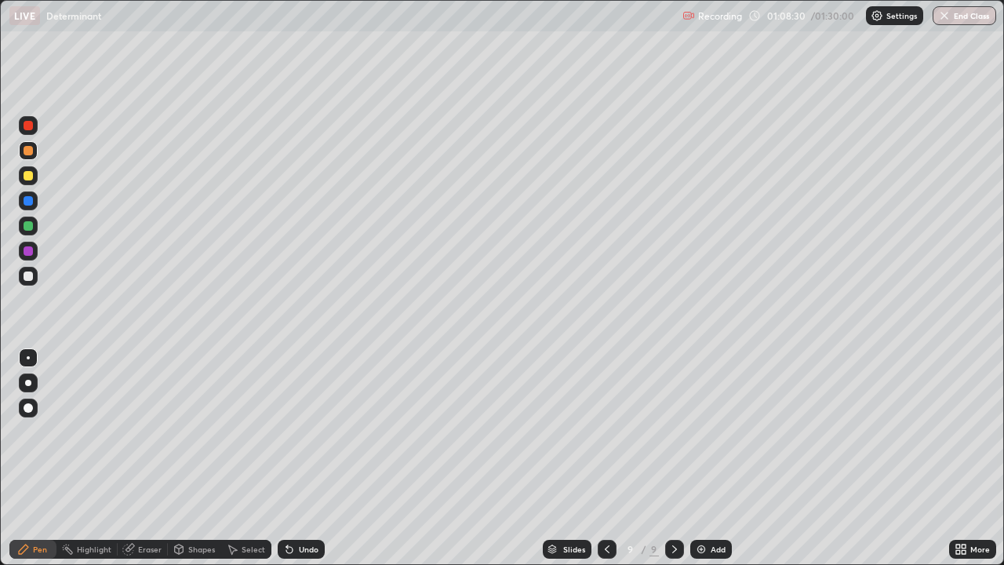
click at [604, 458] on div at bounding box center [607, 549] width 19 height 31
click at [672, 458] on div at bounding box center [674, 549] width 19 height 19
click at [606, 458] on icon at bounding box center [607, 549] width 13 height 13
click at [672, 458] on div at bounding box center [674, 549] width 19 height 31
click at [612, 458] on div at bounding box center [607, 549] width 19 height 31
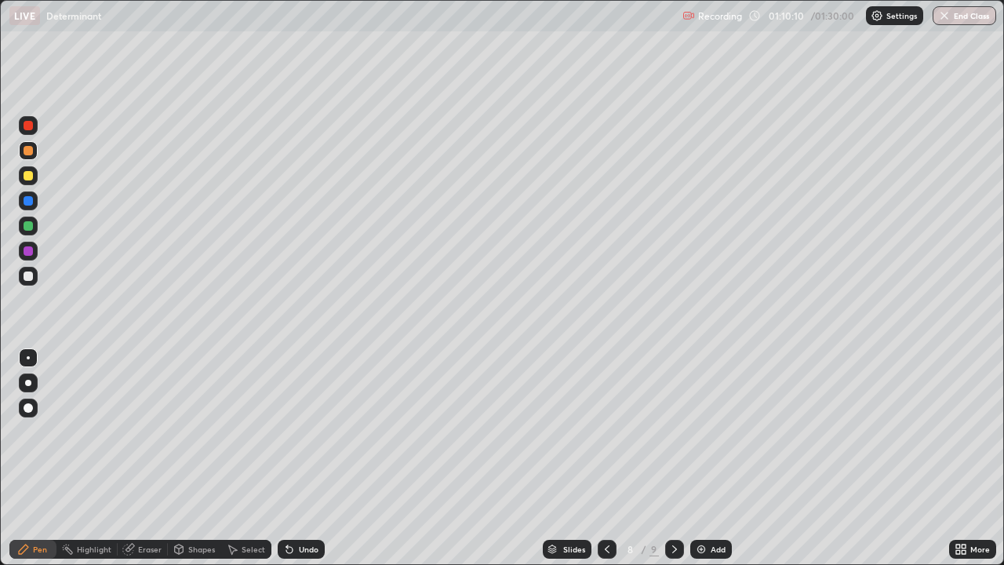
click at [677, 458] on div at bounding box center [674, 549] width 19 height 19
click at [601, 458] on icon at bounding box center [607, 549] width 13 height 13
click at [666, 458] on div at bounding box center [674, 549] width 19 height 19
click at [670, 458] on icon at bounding box center [674, 549] width 13 height 13
click at [671, 458] on icon at bounding box center [674, 549] width 13 height 13
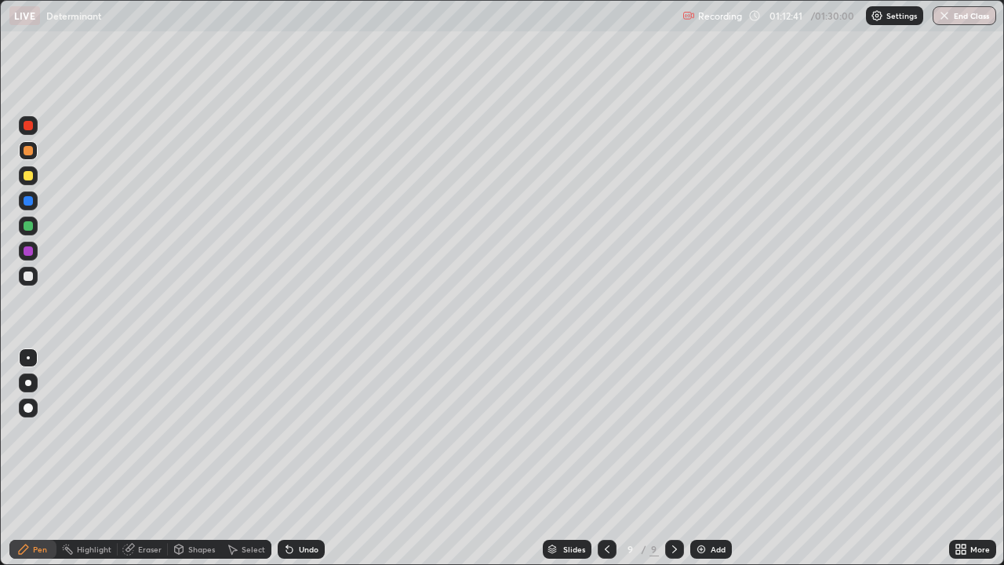
click at [697, 458] on div "Add" at bounding box center [711, 549] width 42 height 19
click at [27, 173] on div at bounding box center [28, 175] width 9 height 9
click at [970, 21] on button "End Class" at bounding box center [965, 15] width 64 height 19
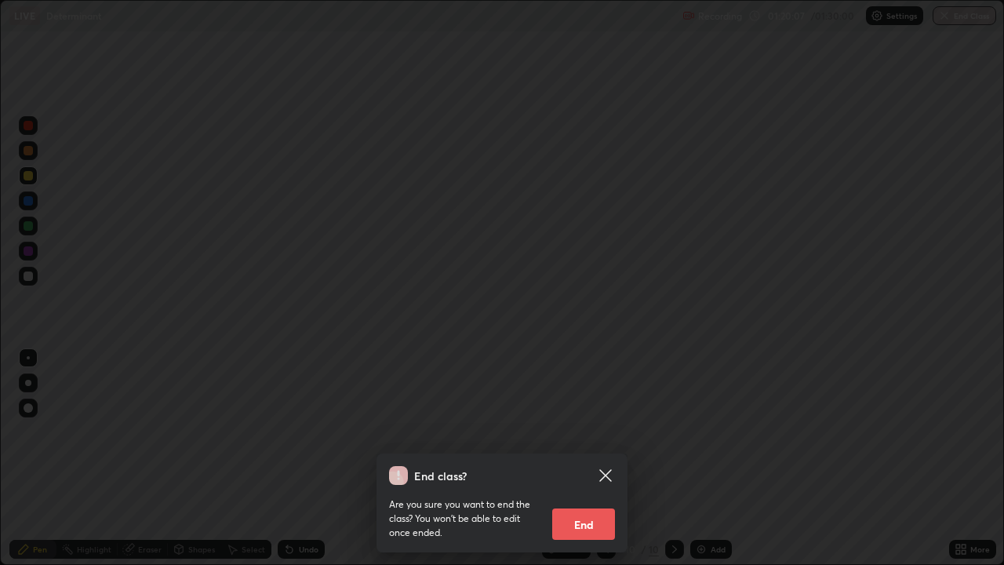
click at [592, 458] on button "End" at bounding box center [583, 523] width 63 height 31
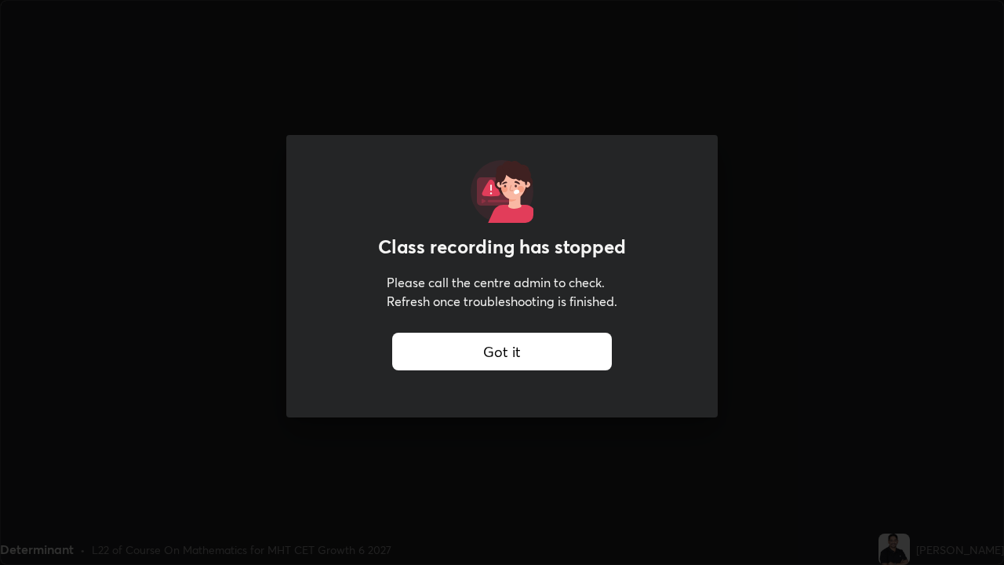
click at [509, 355] on div "Got it" at bounding box center [502, 352] width 220 height 38
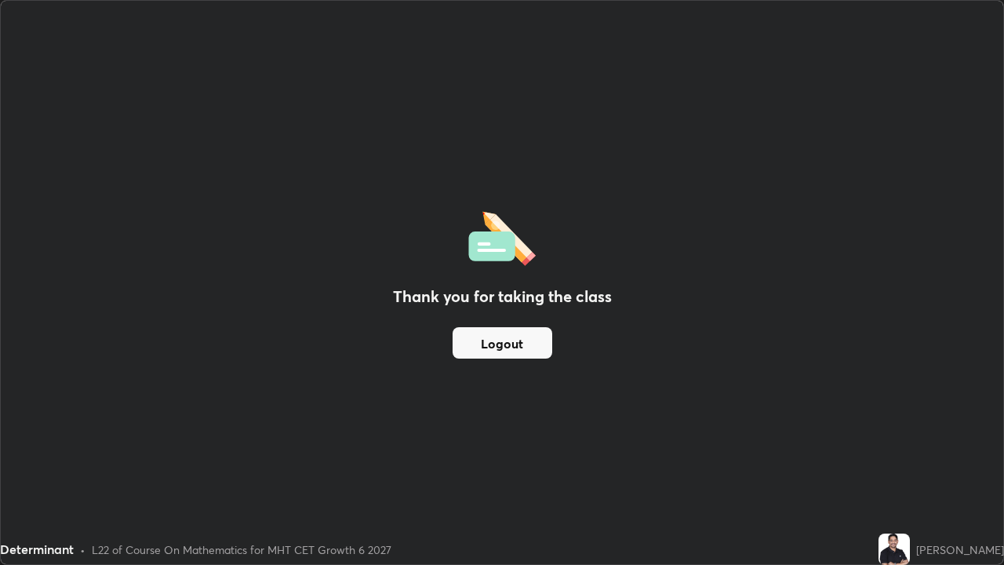
click at [523, 345] on button "Logout" at bounding box center [503, 342] width 100 height 31
